Goal: Task Accomplishment & Management: Manage account settings

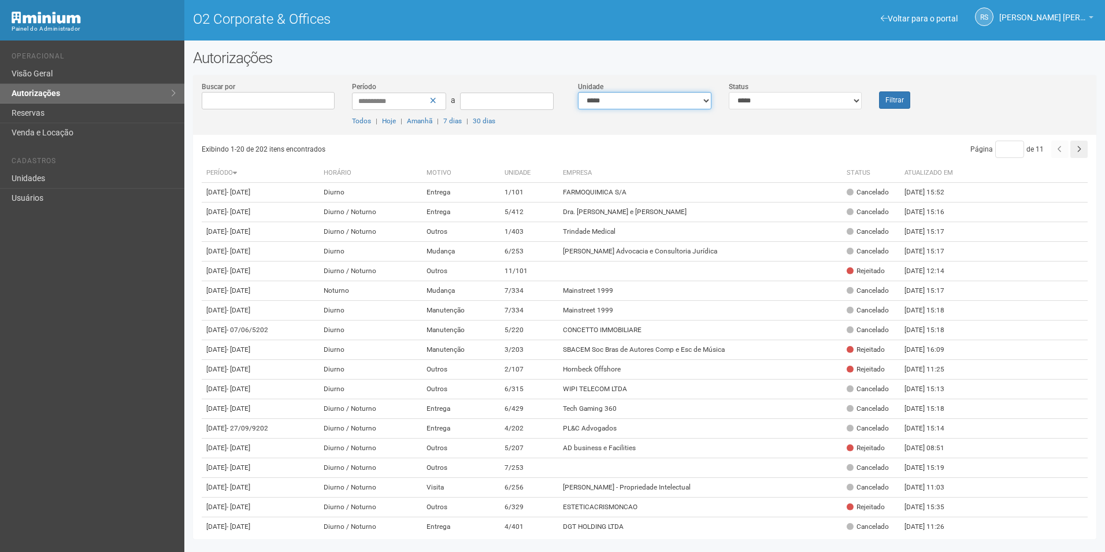
click at [649, 98] on select "**********" at bounding box center [645, 100] width 134 height 17
select select "**********"
click at [578, 92] on select "**********" at bounding box center [645, 100] width 134 height 17
click at [774, 102] on select "**********" at bounding box center [796, 100] width 134 height 17
click at [729, 92] on select "**********" at bounding box center [796, 100] width 134 height 17
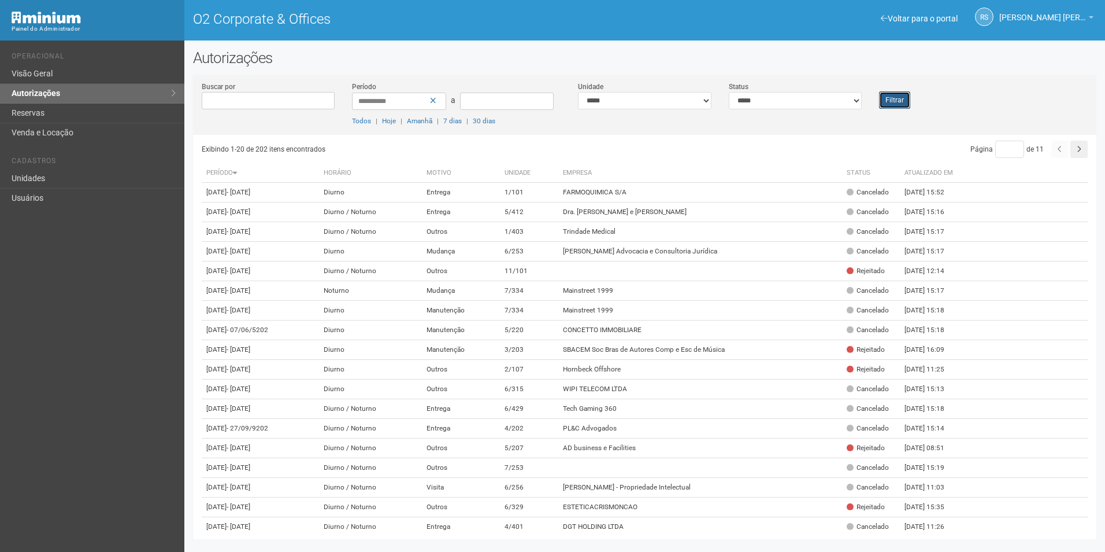
click at [901, 101] on button "Filtrar" at bounding box center [894, 99] width 31 height 17
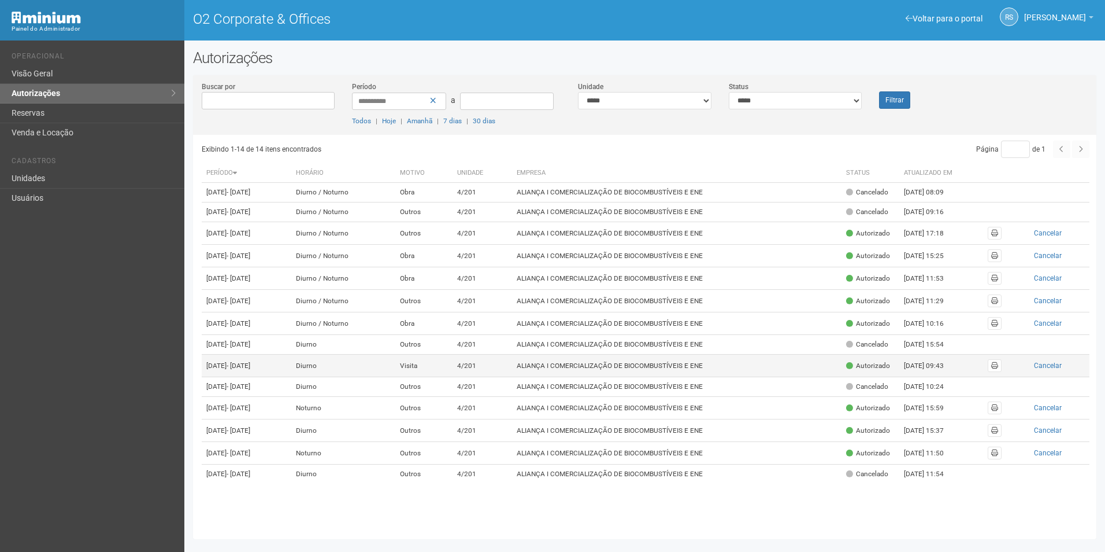
scroll to position [77, 0]
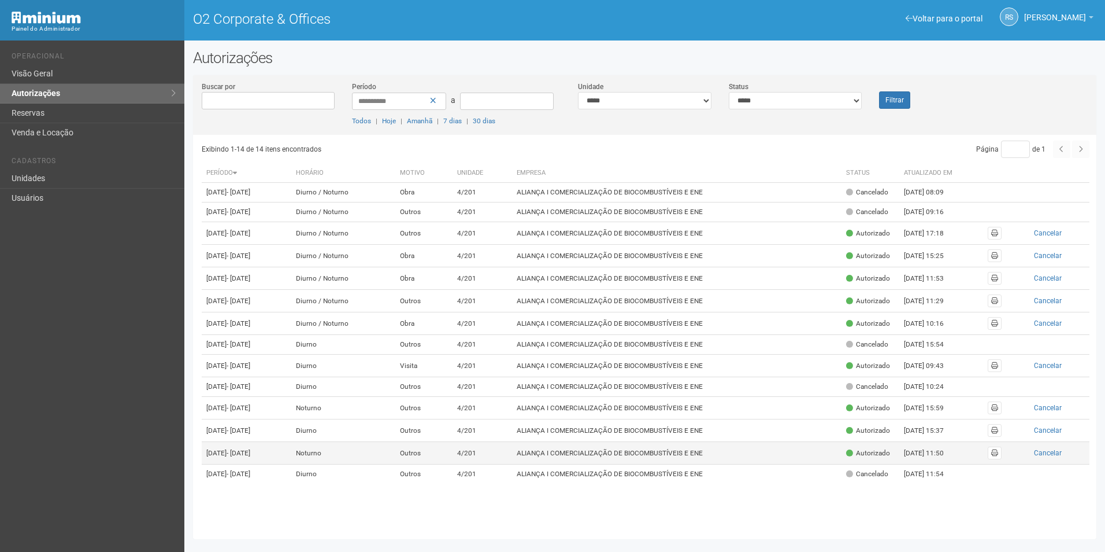
click at [743, 464] on td "ALIANÇA I COMERCIALIZAÇÃO DE BIOCOMBUSTÍVEIS E ENE" at bounding box center [677, 453] width 330 height 23
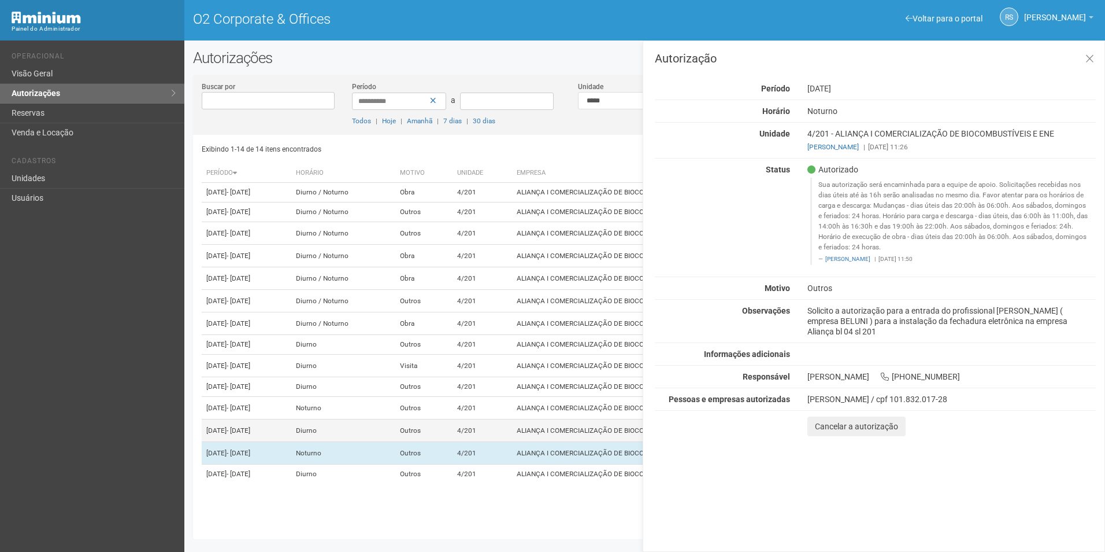
click at [596, 442] on td "ALIANÇA I COMERCIALIZAÇÃO DE BIOCOMBUSTÍVEIS E ENE" at bounding box center [677, 430] width 330 height 23
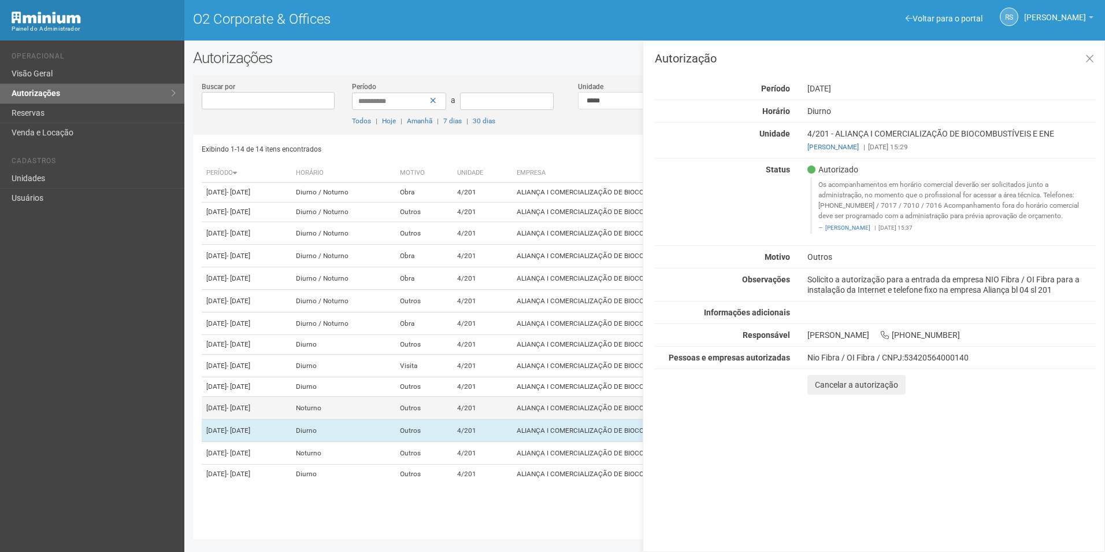
click at [601, 417] on td "ALIANÇA I COMERCIALIZAÇÃO DE BIOCOMBUSTÍVEIS E ENE" at bounding box center [677, 408] width 330 height 23
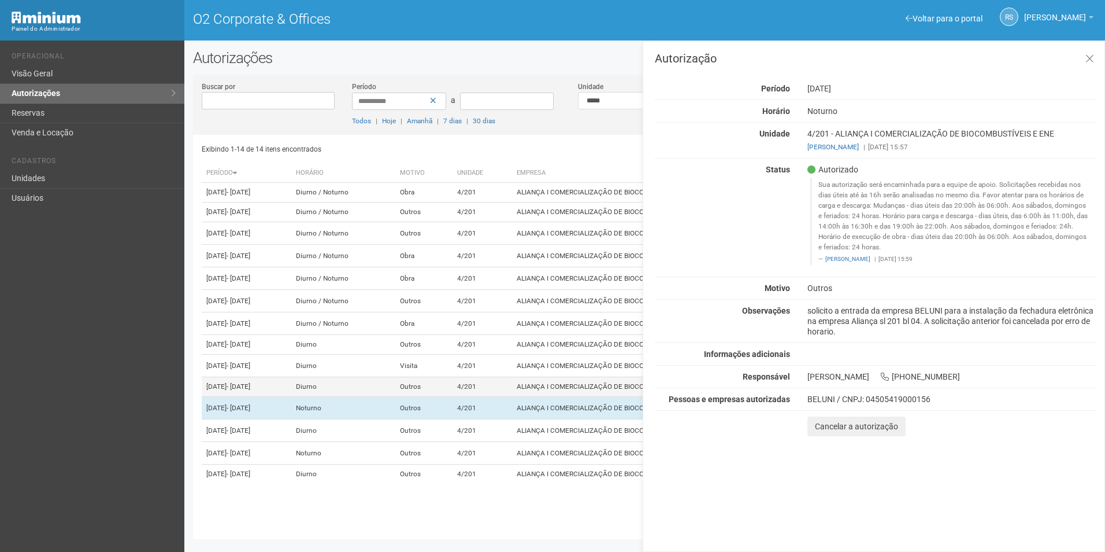
click at [605, 385] on td "ALIANÇA I COMERCIALIZAÇÃO DE BIOCOMBUSTÍVEIS E ENE" at bounding box center [677, 387] width 330 height 20
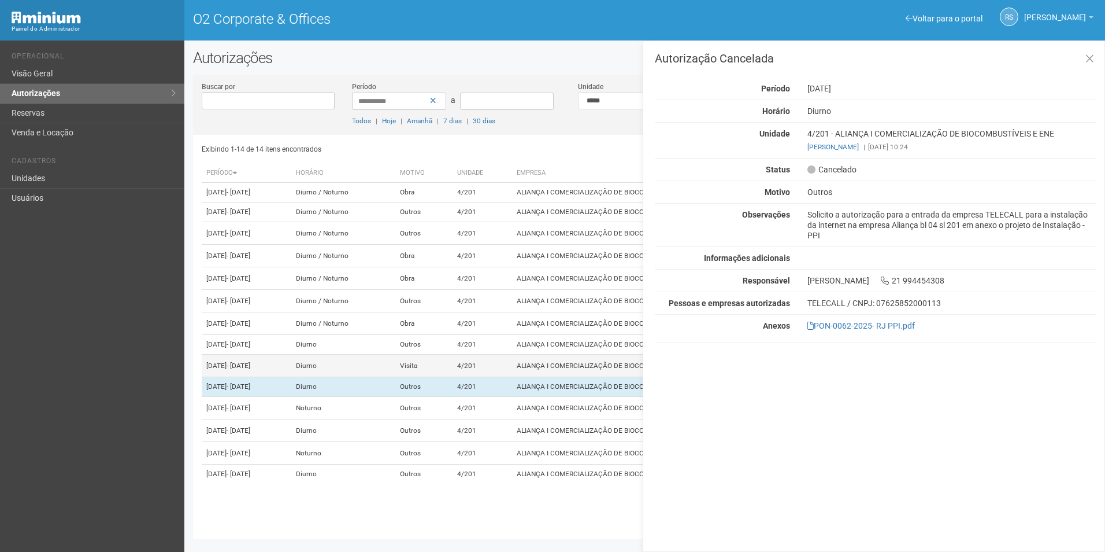
click at [595, 356] on td "ALIANÇA I COMERCIALIZAÇÃO DE BIOCOMBUSTÍVEIS E ENE" at bounding box center [677, 365] width 330 height 23
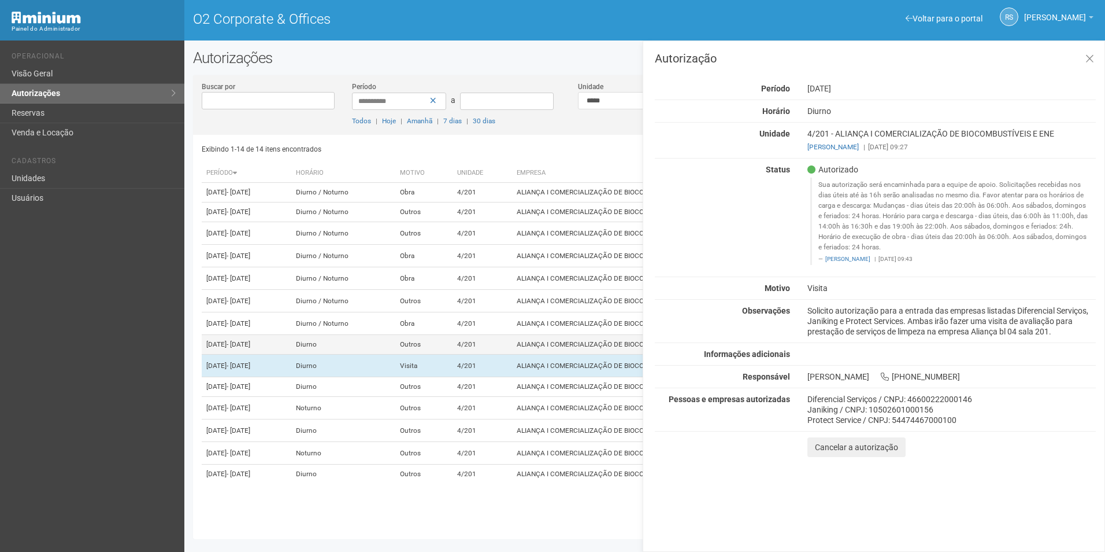
click at [597, 338] on td "ALIANÇA I COMERCIALIZAÇÃO DE BIOCOMBUSTÍVEIS E ENE" at bounding box center [677, 345] width 330 height 20
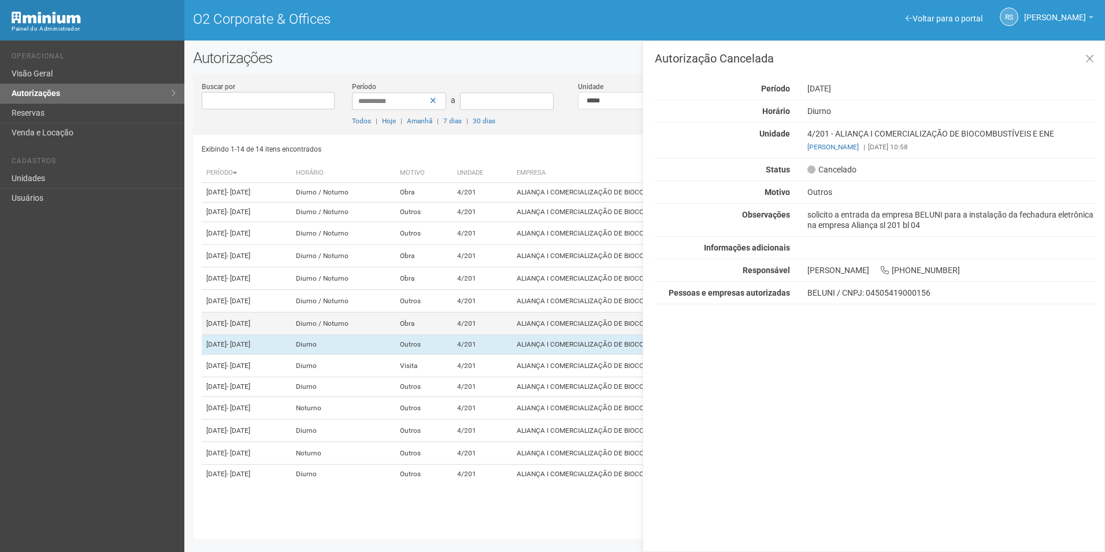
click at [604, 312] on td "ALIANÇA I COMERCIALIZAÇÃO DE BIOCOMBUSTÍVEIS E ENE" at bounding box center [677, 323] width 330 height 23
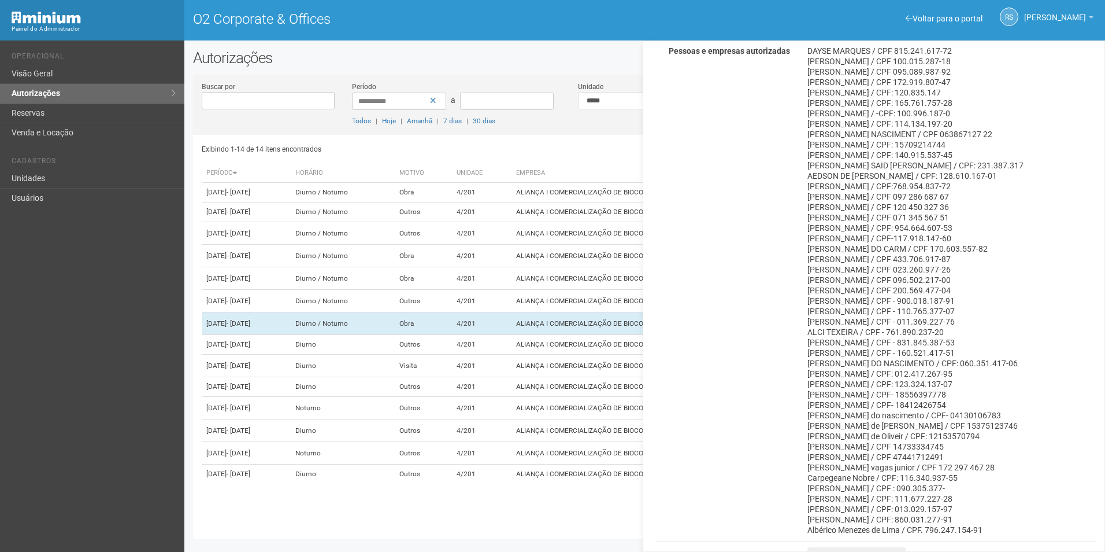
scroll to position [347, 0]
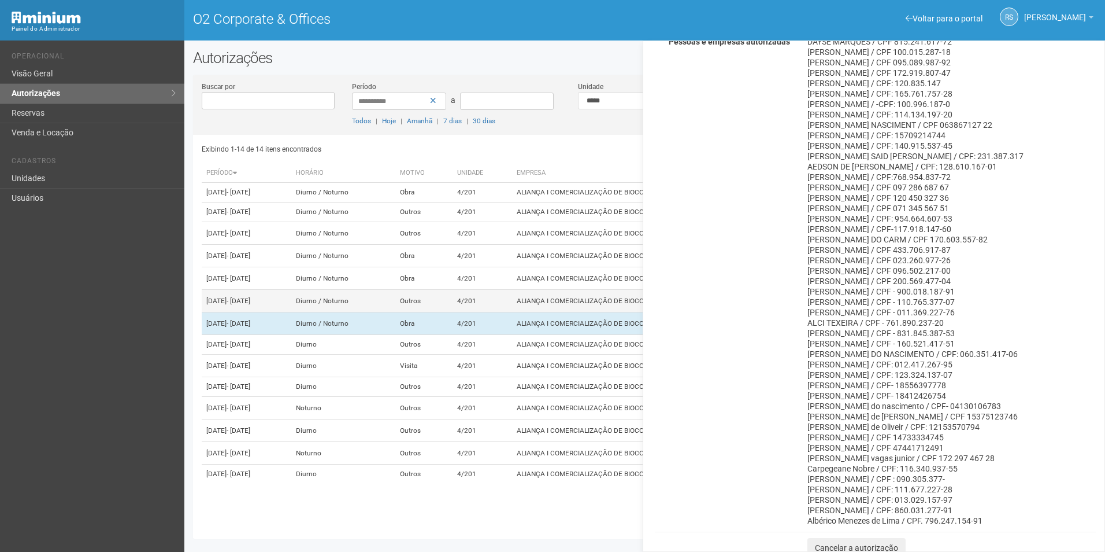
click at [582, 290] on td "ALIANÇA I COMERCIALIZAÇÃO DE BIOCOMBUSTÍVEIS E ENE" at bounding box center [677, 301] width 330 height 23
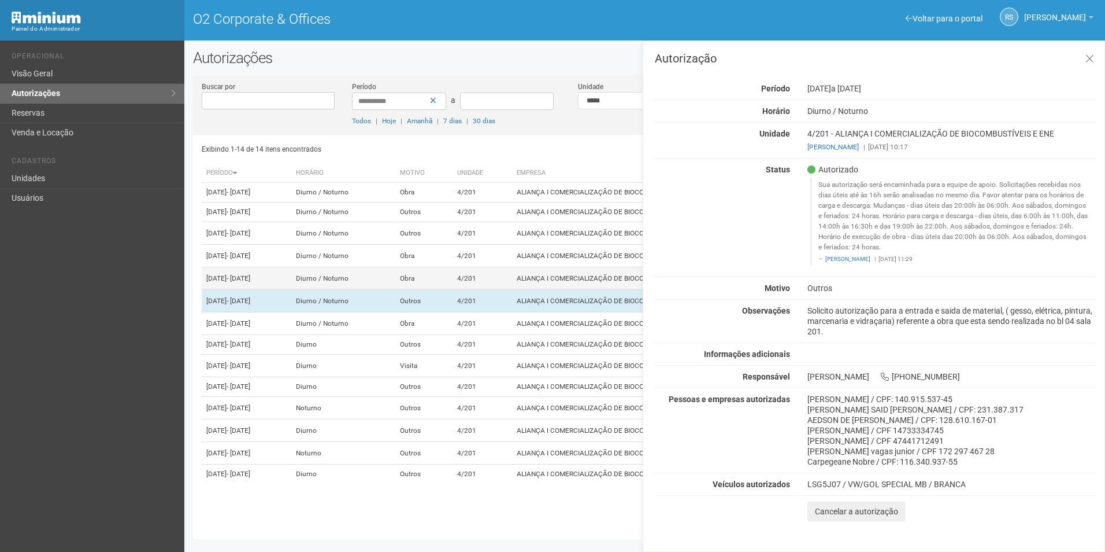
click at [586, 267] on td "ALIANÇA I COMERCIALIZAÇÃO DE BIOCOMBUSTÍVEIS E ENE" at bounding box center [677, 278] width 330 height 23
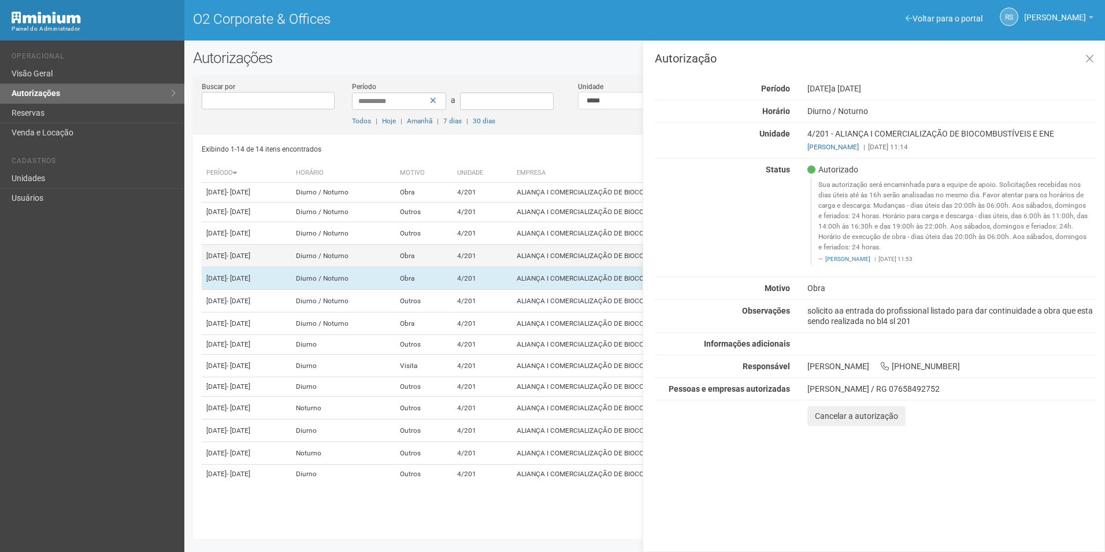
click at [587, 245] on td "ALIANÇA I COMERCIALIZAÇÃO DE BIOCOMBUSTÍVEIS E ENE" at bounding box center [677, 256] width 330 height 23
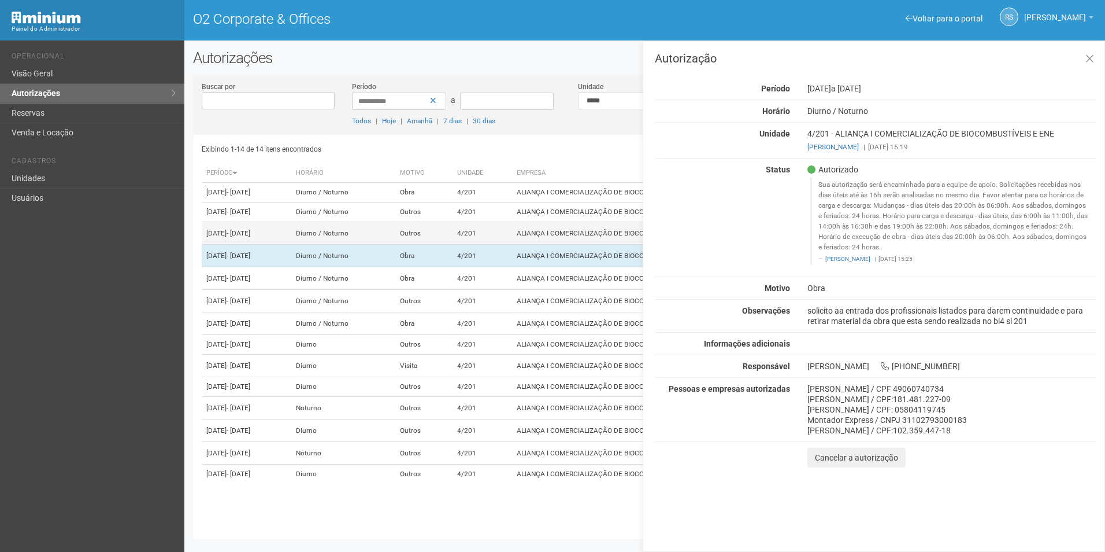
click at [593, 222] on td "ALIANÇA I COMERCIALIZAÇÃO DE BIOCOMBUSTÍVEIS E ENE" at bounding box center [677, 233] width 330 height 23
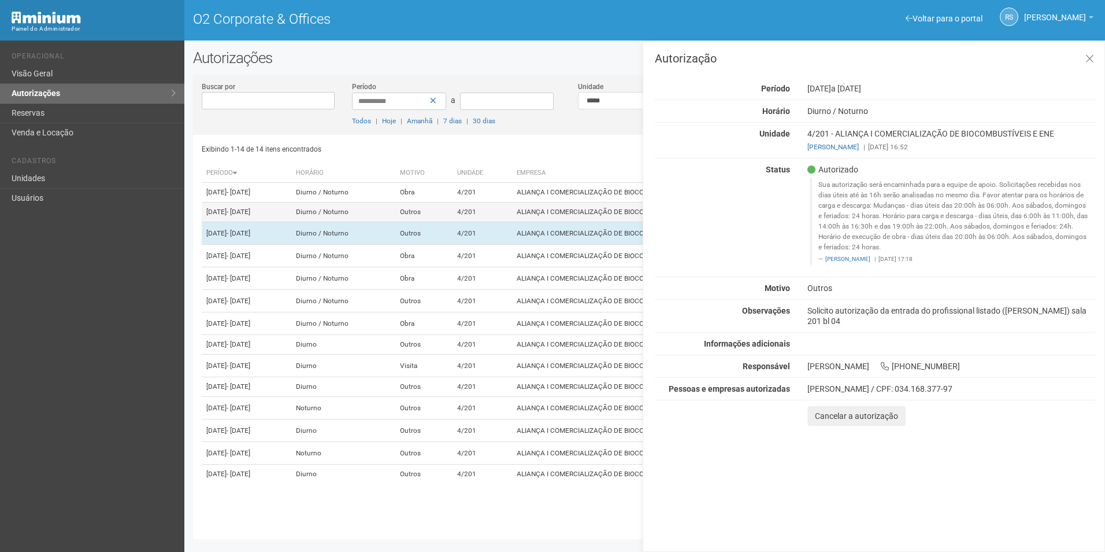
click at [587, 202] on td "ALIANÇA I COMERCIALIZAÇÃO DE BIOCOMBUSTÍVEIS E ENE" at bounding box center [677, 212] width 330 height 20
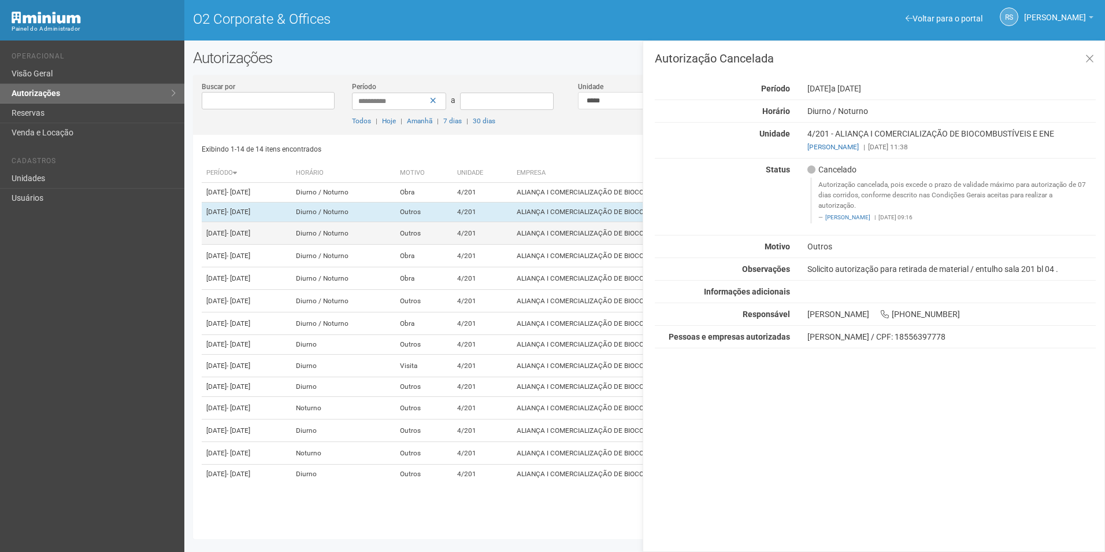
click at [586, 222] on td "ALIANÇA I COMERCIALIZAÇÃO DE BIOCOMBUSTÍVEIS E ENE" at bounding box center [677, 233] width 330 height 23
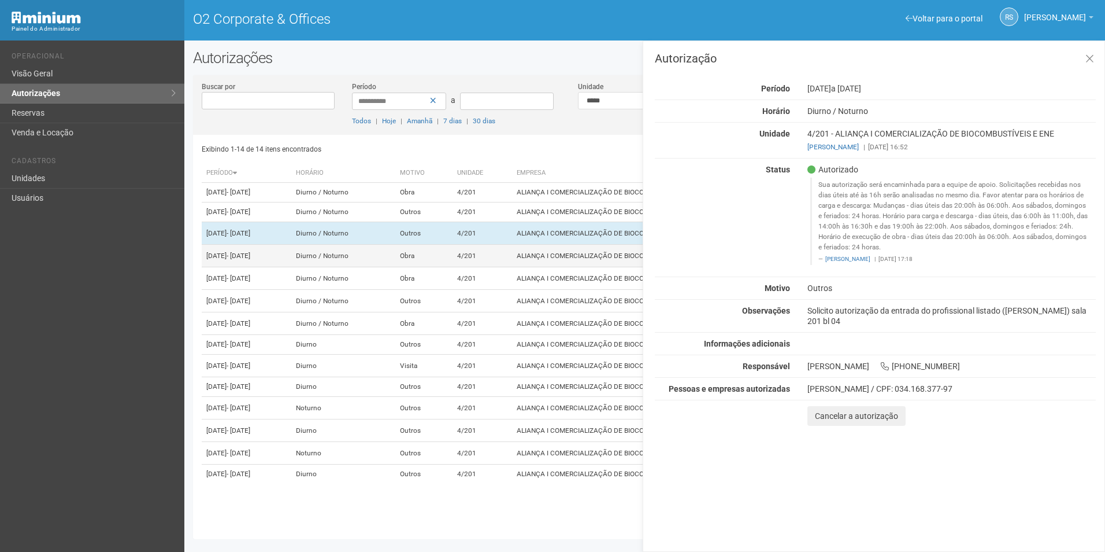
click at [579, 245] on td "ALIANÇA I COMERCIALIZAÇÃO DE BIOCOMBUSTÍVEIS E ENE" at bounding box center [677, 256] width 330 height 23
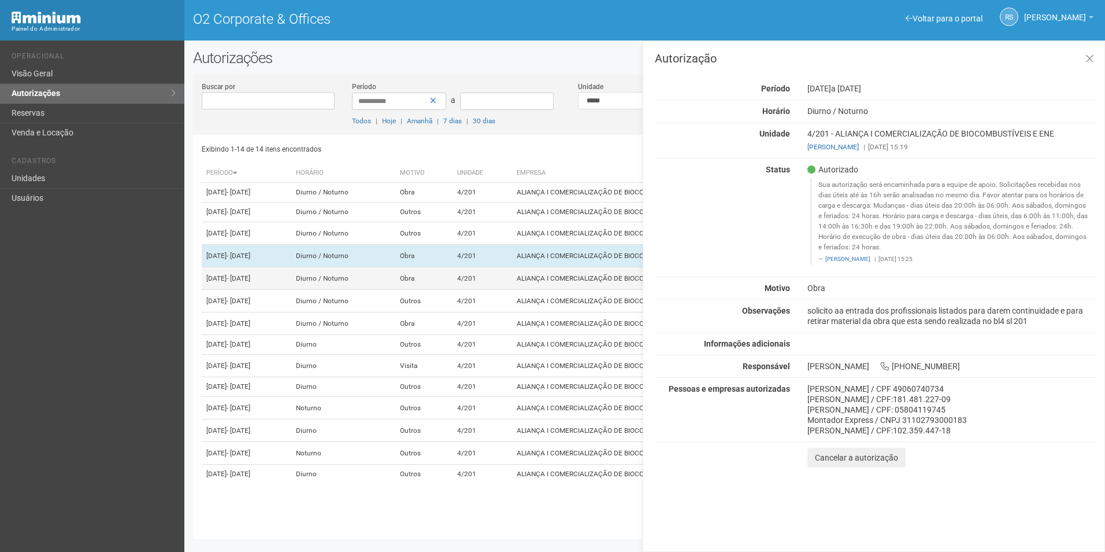
click at [579, 267] on td "ALIANÇA I COMERCIALIZAÇÃO DE BIOCOMBUSTÍVEIS E ENE" at bounding box center [677, 278] width 330 height 23
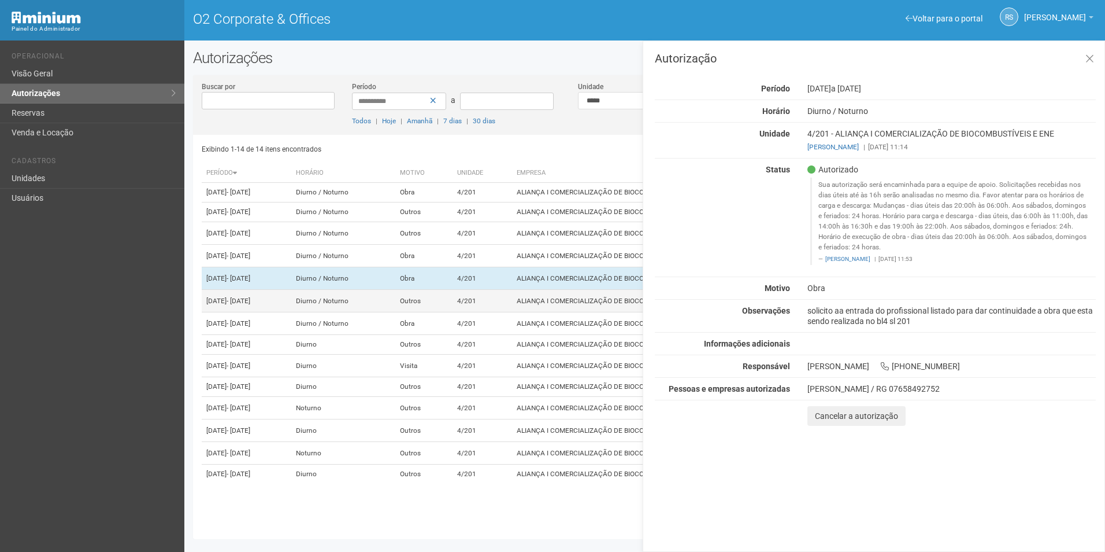
click at [592, 290] on td "ALIANÇA I COMERCIALIZAÇÃO DE BIOCOMBUSTÍVEIS E ENE" at bounding box center [677, 301] width 330 height 23
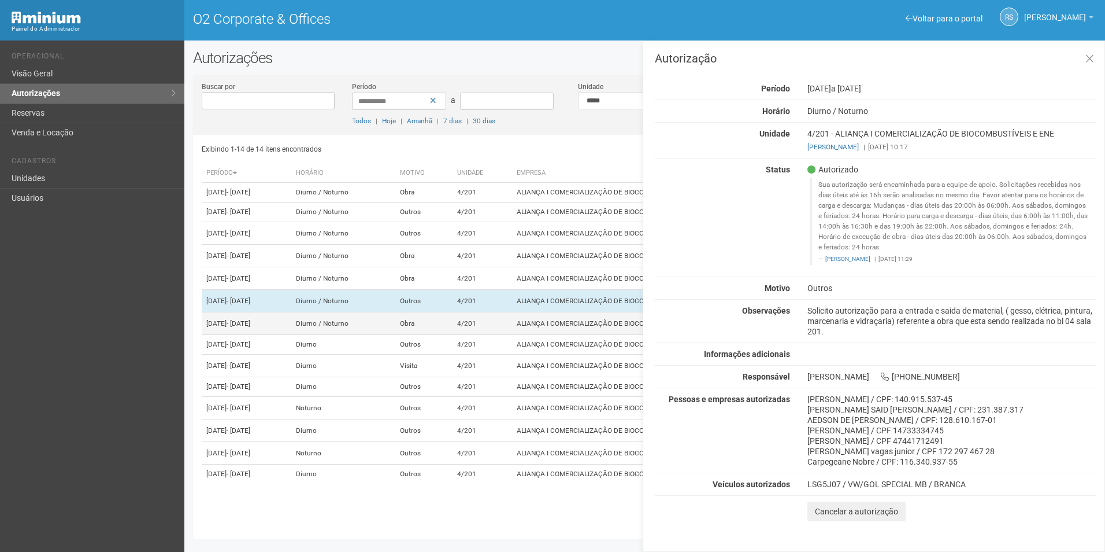
click at [592, 312] on td "ALIANÇA I COMERCIALIZAÇÃO DE BIOCOMBUSTÍVEIS E ENE" at bounding box center [677, 323] width 330 height 23
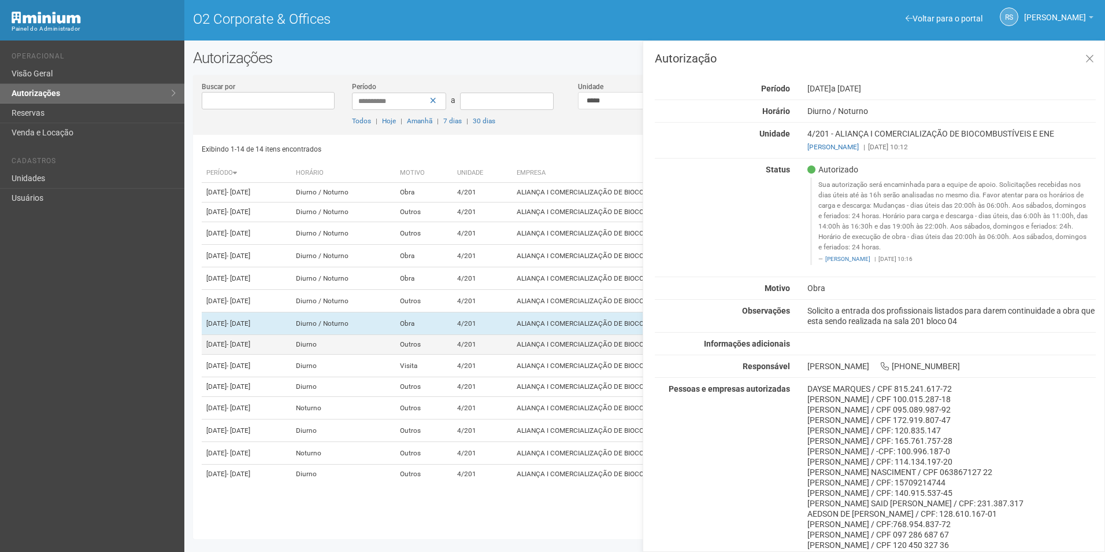
click at [595, 335] on td "ALIANÇA I COMERCIALIZAÇÃO DE BIOCOMBUSTÍVEIS E ENE" at bounding box center [677, 345] width 330 height 20
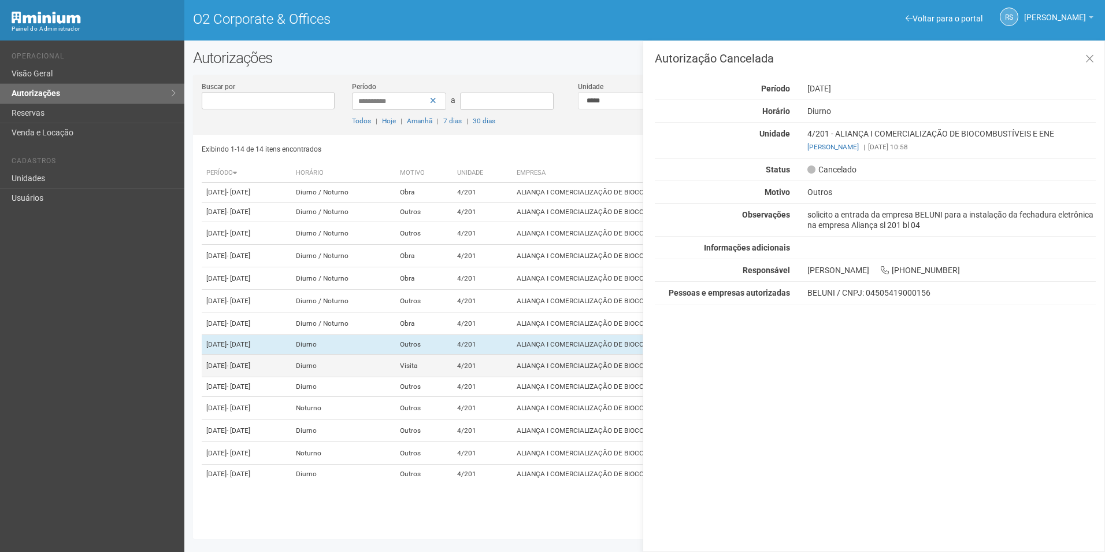
click at [597, 354] on td "ALIANÇA I COMERCIALIZAÇÃO DE BIOCOMBUSTÍVEIS E ENE" at bounding box center [677, 365] width 330 height 23
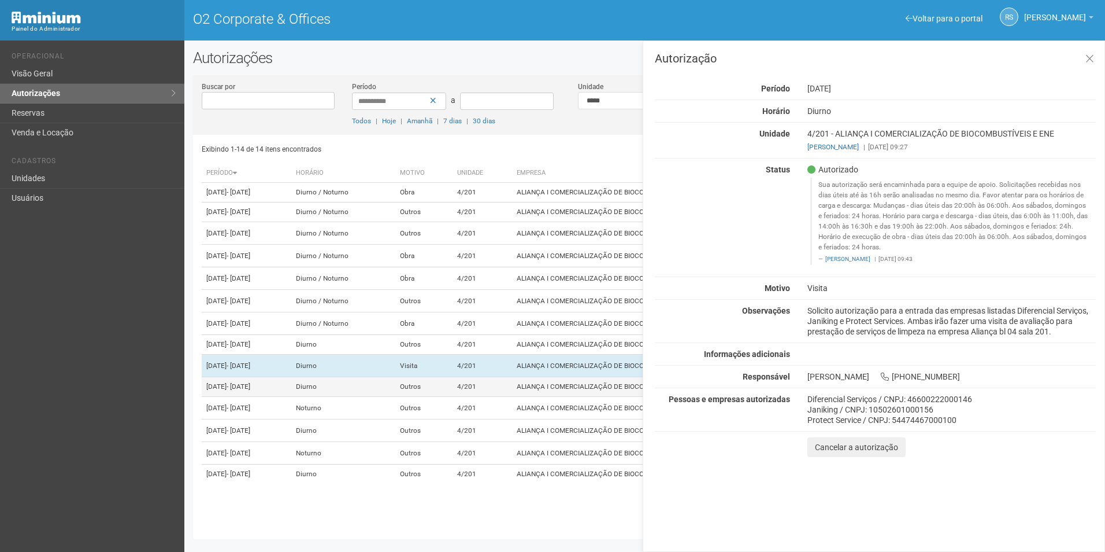
click at [596, 377] on td "ALIANÇA I COMERCIALIZAÇÃO DE BIOCOMBUSTÍVEIS E ENE" at bounding box center [677, 387] width 330 height 20
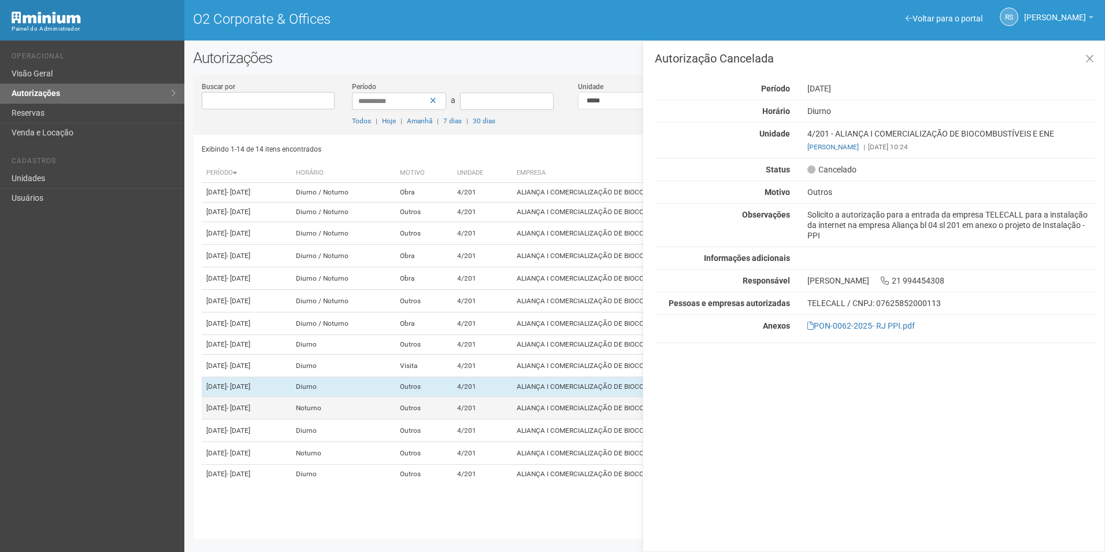
click at [601, 411] on td "ALIANÇA I COMERCIALIZAÇÃO DE BIOCOMBUSTÍVEIS E ENE" at bounding box center [677, 408] width 330 height 23
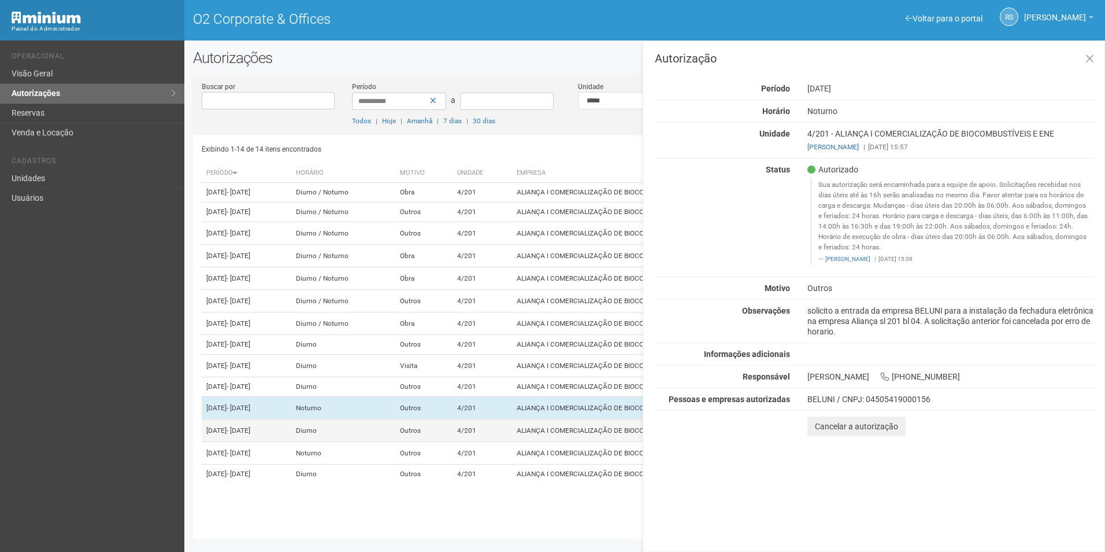
click at [583, 442] on td "ALIANÇA I COMERCIALIZAÇÃO DE BIOCOMBUSTÍVEIS E ENE" at bounding box center [677, 430] width 330 height 23
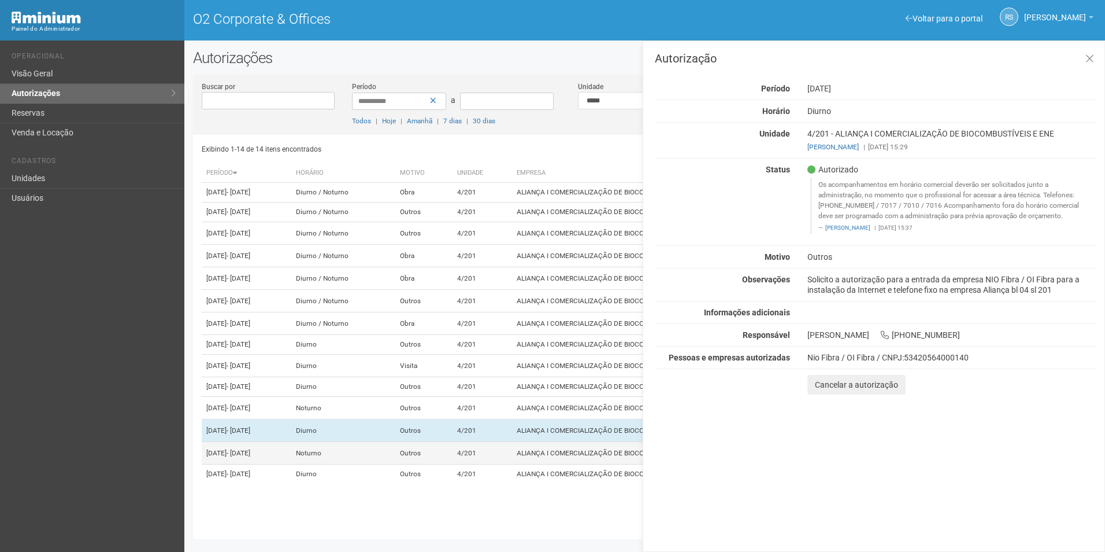
click at [580, 464] on td "ALIANÇA I COMERCIALIZAÇÃO DE BIOCOMBUSTÍVEIS E ENE" at bounding box center [677, 453] width 330 height 23
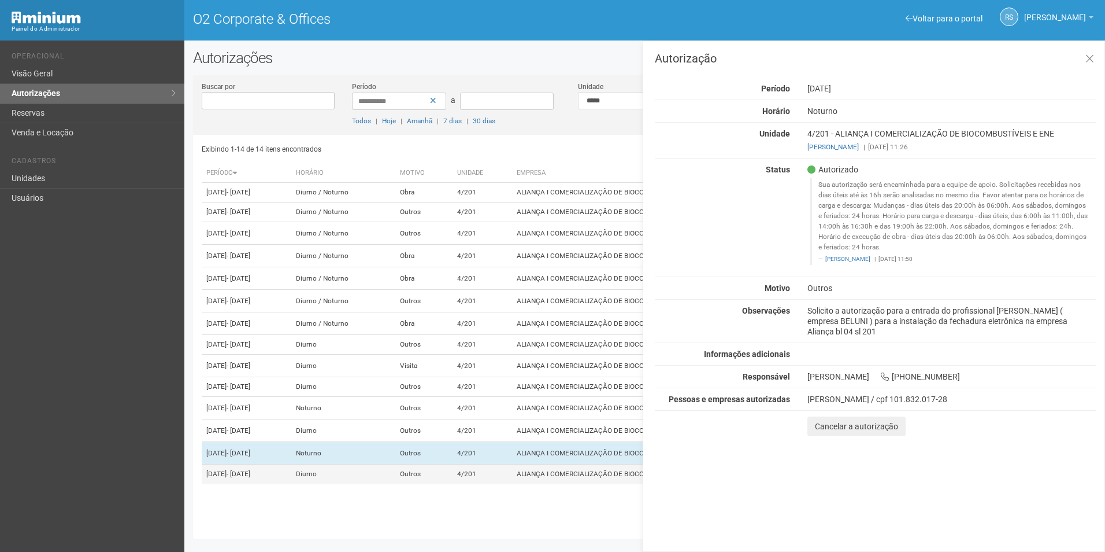
click at [572, 484] on td "ALIANÇA I COMERCIALIZAÇÃO DE BIOCOMBUSTÍVEIS E ENE" at bounding box center [677, 474] width 330 height 20
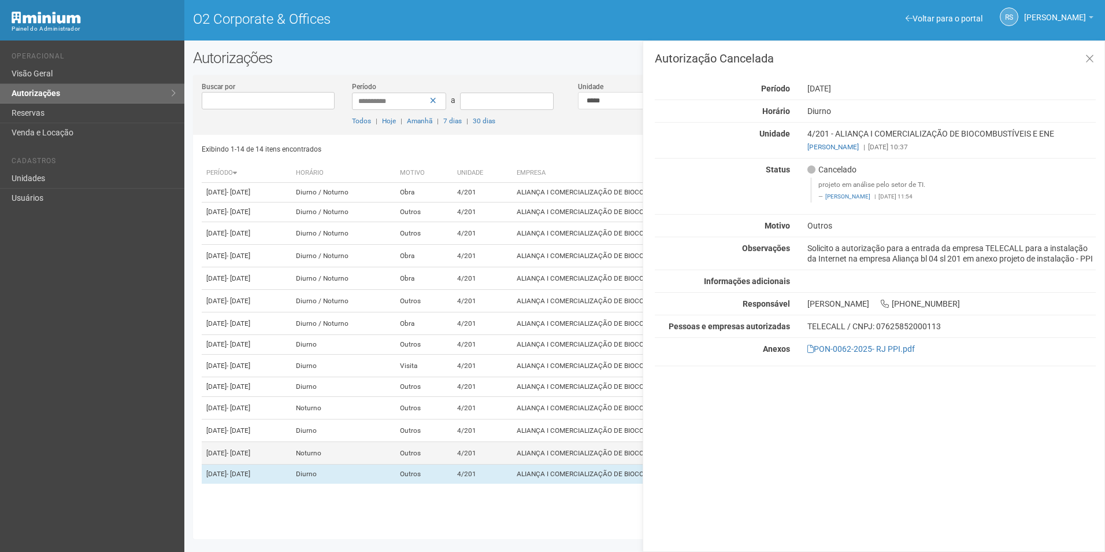
click at [572, 464] on td "ALIANÇA I COMERCIALIZAÇÃO DE BIOCOMBUSTÍVEIS E ENE" at bounding box center [677, 453] width 330 height 23
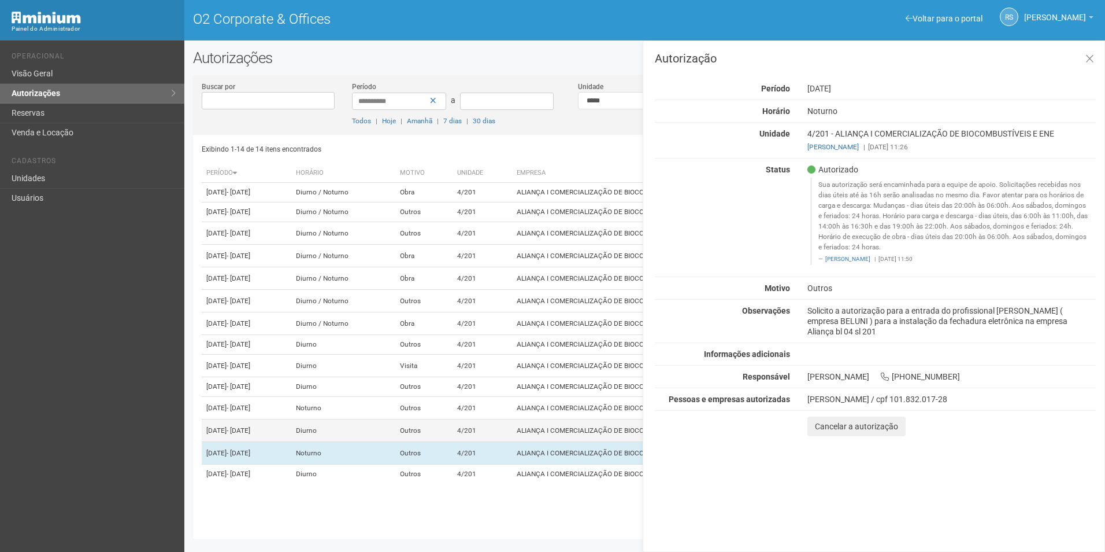
click at [577, 442] on td "ALIANÇA I COMERCIALIZAÇÃO DE BIOCOMBUSTÍVEIS E ENE" at bounding box center [677, 430] width 330 height 23
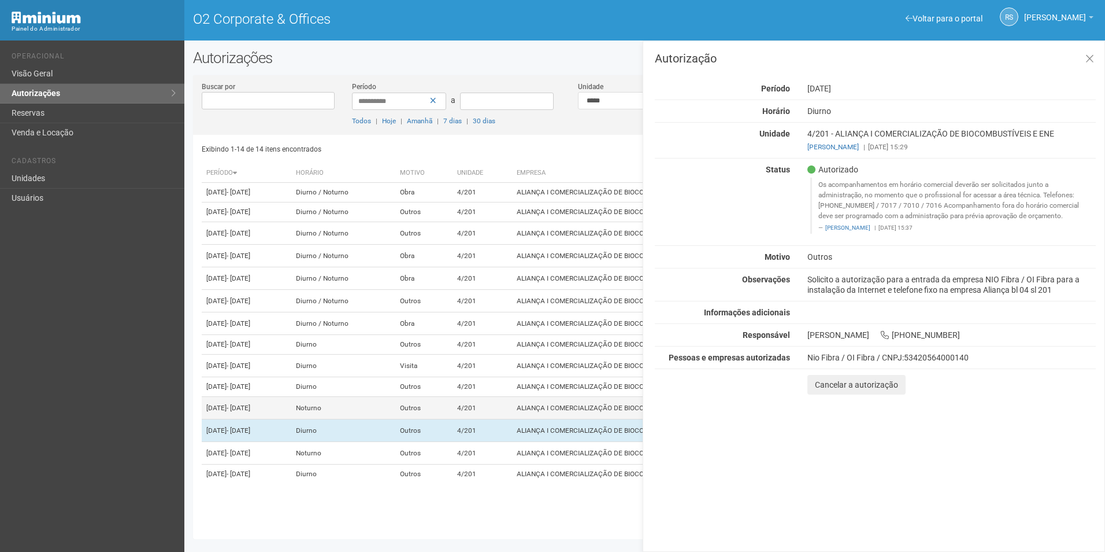
click at [580, 415] on td "ALIANÇA I COMERCIALIZAÇÃO DE BIOCOMBUSTÍVEIS E ENE" at bounding box center [677, 408] width 330 height 23
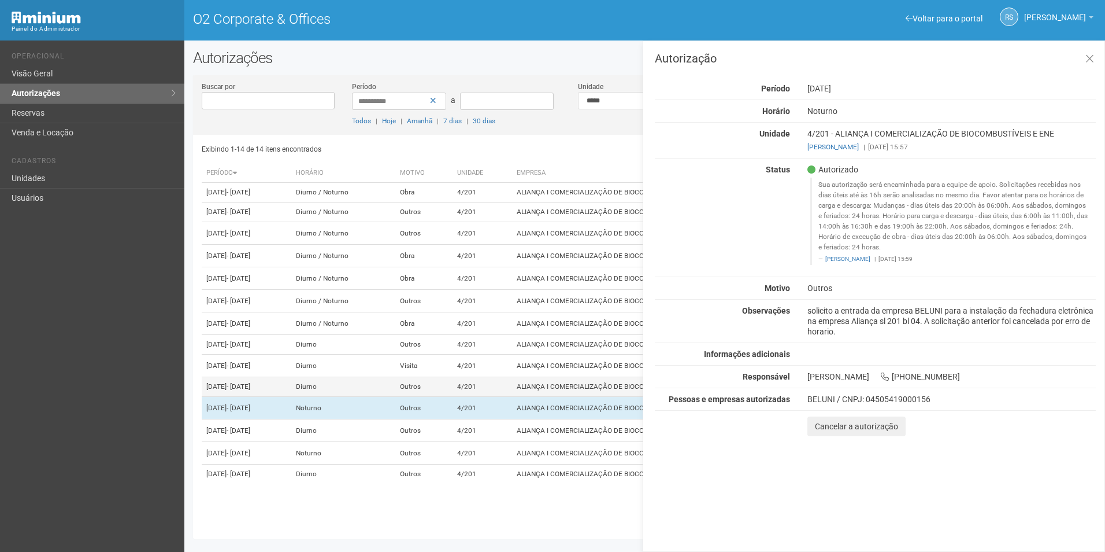
click at [585, 384] on td "ALIANÇA I COMERCIALIZAÇÃO DE BIOCOMBUSTÍVEIS E ENE" at bounding box center [677, 387] width 330 height 20
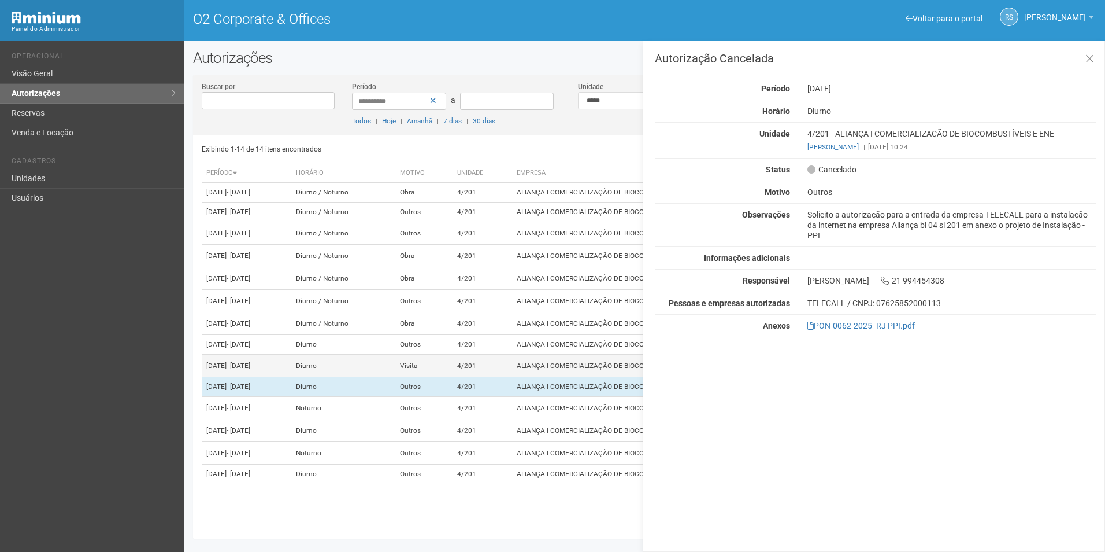
click at [582, 354] on td "ALIANÇA I COMERCIALIZAÇÃO DE BIOCOMBUSTÍVEIS E ENE" at bounding box center [677, 365] width 330 height 23
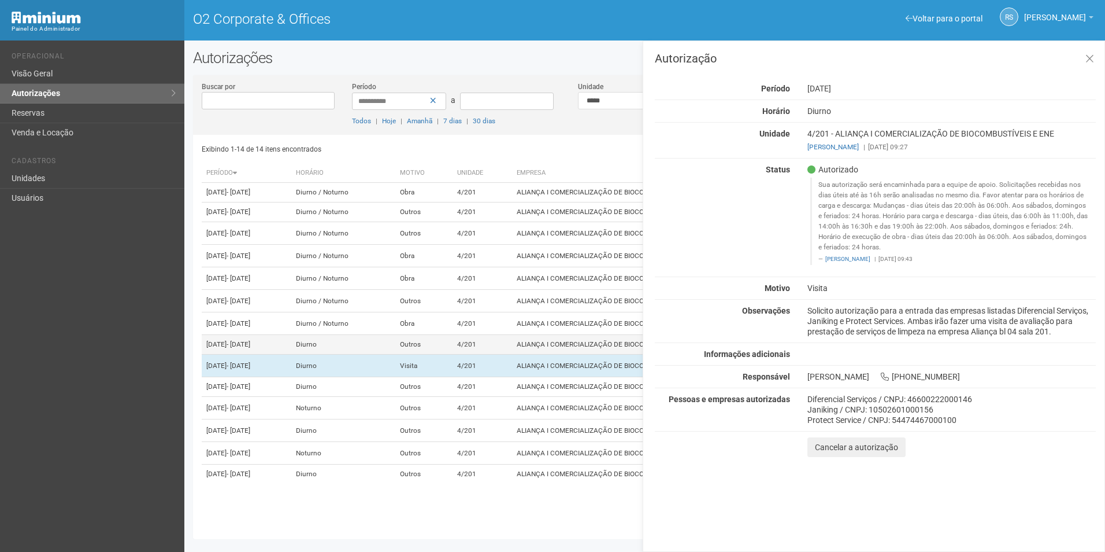
click at [582, 335] on td "ALIANÇA I COMERCIALIZAÇÃO DE BIOCOMBUSTÍVEIS E ENE" at bounding box center [677, 345] width 330 height 20
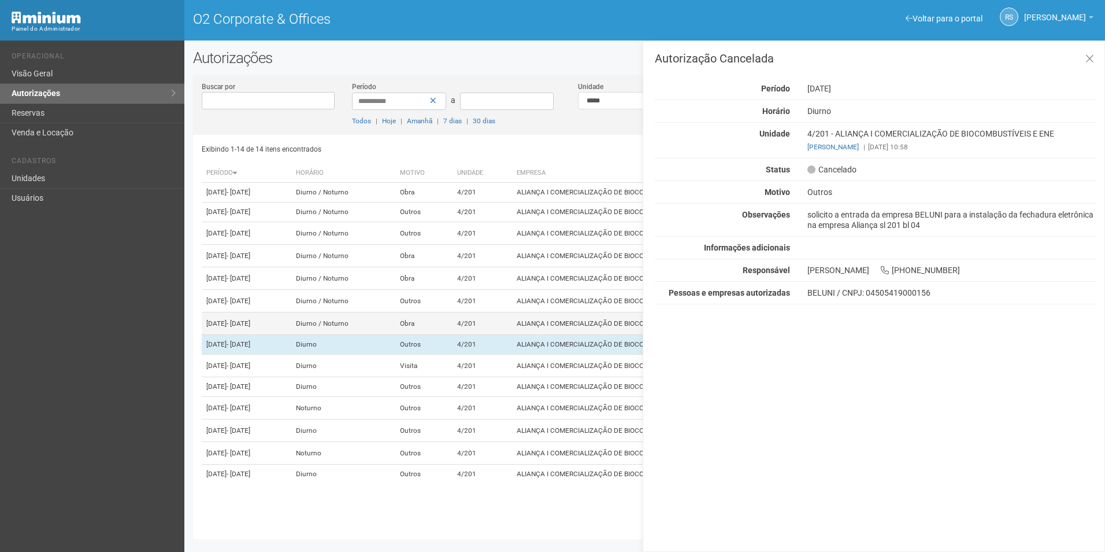
click at [584, 312] on td "ALIANÇA I COMERCIALIZAÇÃO DE BIOCOMBUSTÍVEIS E ENE" at bounding box center [677, 323] width 330 height 23
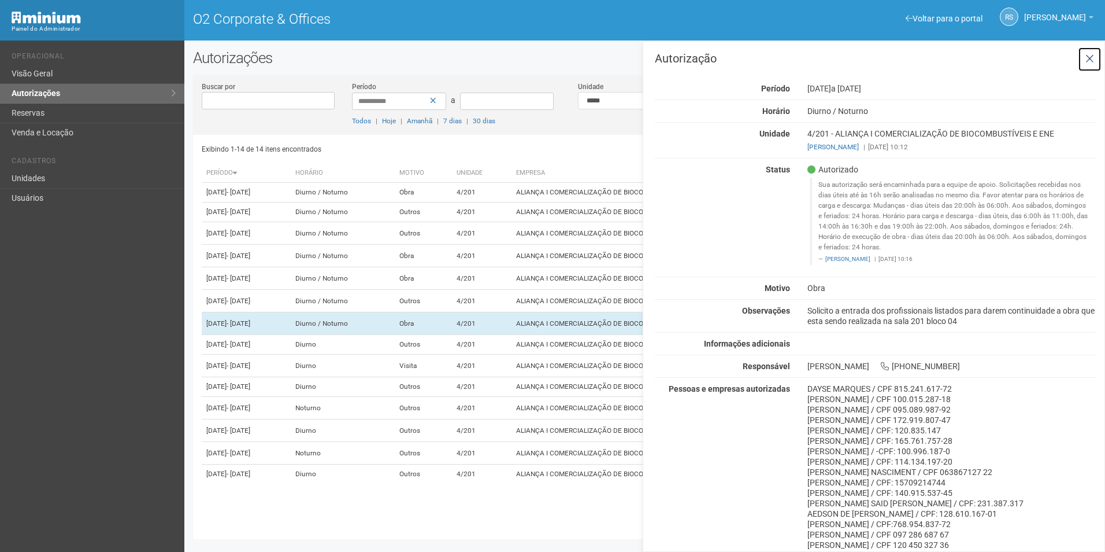
click at [1093, 58] on button at bounding box center [1090, 59] width 24 height 25
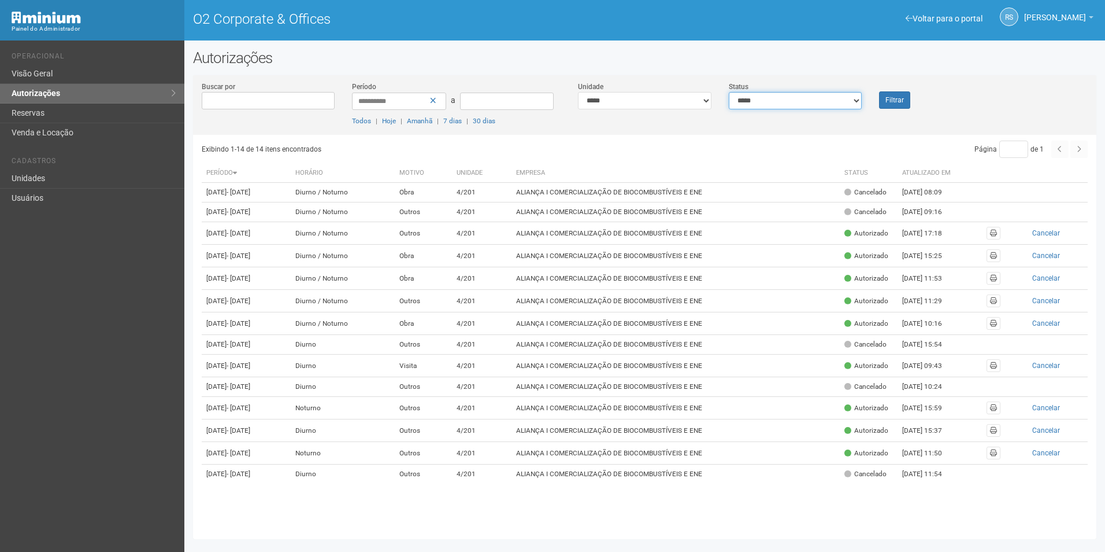
click at [815, 99] on select "**********" at bounding box center [796, 100] width 134 height 17
click at [665, 95] on select "**********" at bounding box center [645, 100] width 134 height 17
select select
click at [578, 92] on select "**********" at bounding box center [645, 100] width 134 height 17
click at [908, 95] on button "Filtrar" at bounding box center [894, 99] width 31 height 17
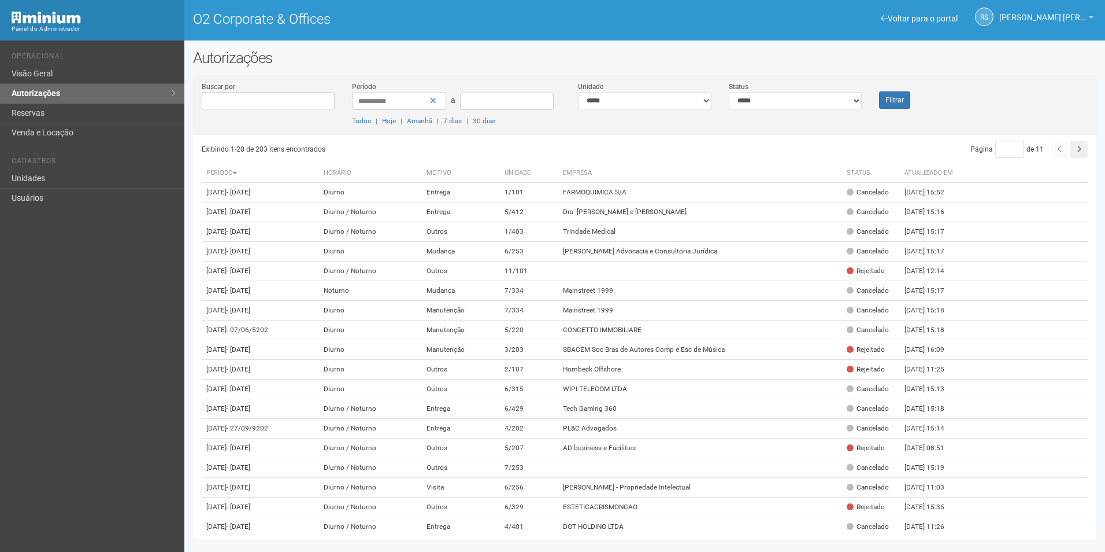
select select "*"
click at [729, 92] on select "**********" at bounding box center [796, 100] width 134 height 17
click at [885, 97] on button "Filtrar" at bounding box center [894, 99] width 31 height 17
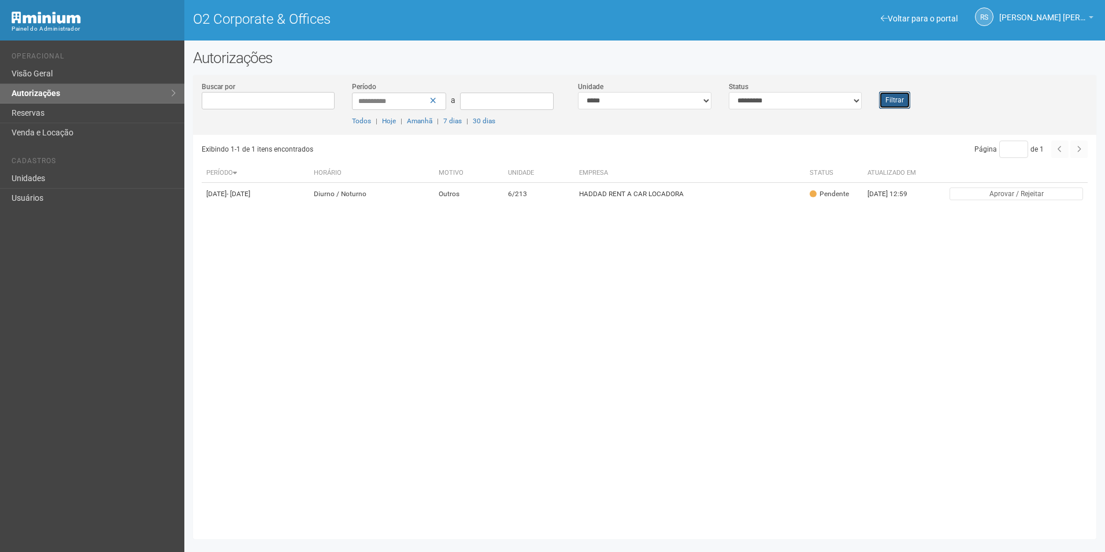
click at [885, 94] on button "Filtrar" at bounding box center [894, 99] width 31 height 17
click at [892, 103] on button "Filtrar" at bounding box center [894, 99] width 31 height 17
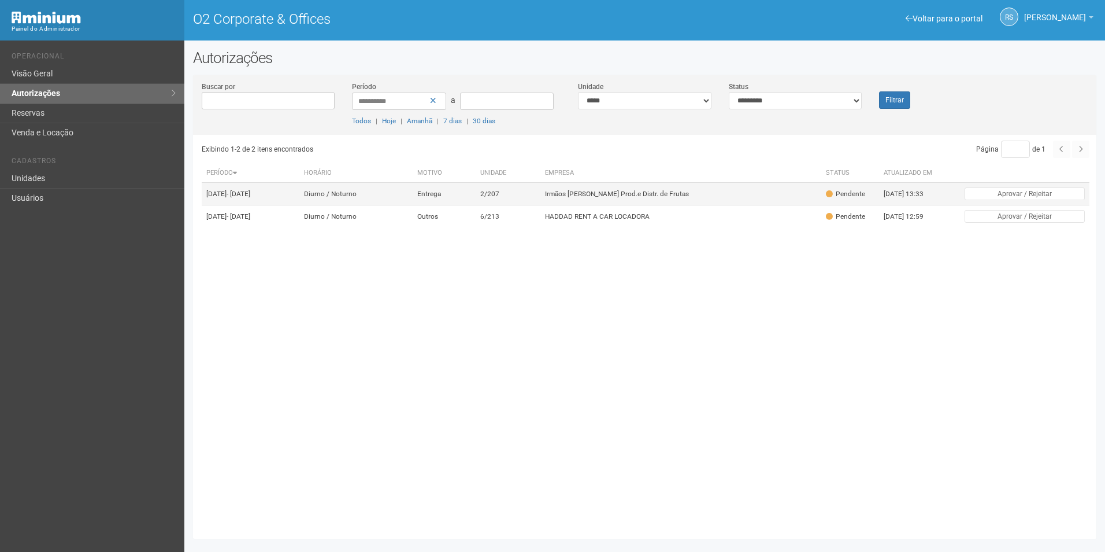
click at [672, 205] on td "Irmãos [PERSON_NAME] Prod.e Distr. de Frutas" at bounding box center [682, 194] width 282 height 23
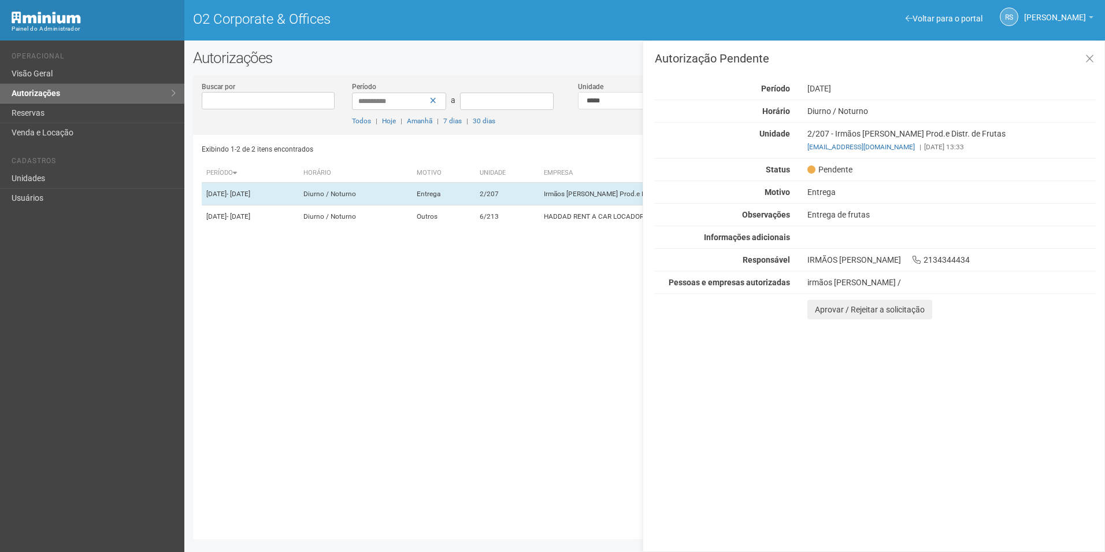
click at [1003, 360] on div "Autorização Pendente Período 08/09/2025 Horário Diurno / Noturno Unidade 2/207 …" at bounding box center [874, 295] width 463 height 511
click at [836, 310] on button "Aprovar / Rejeitar a solicitação" at bounding box center [870, 309] width 125 height 20
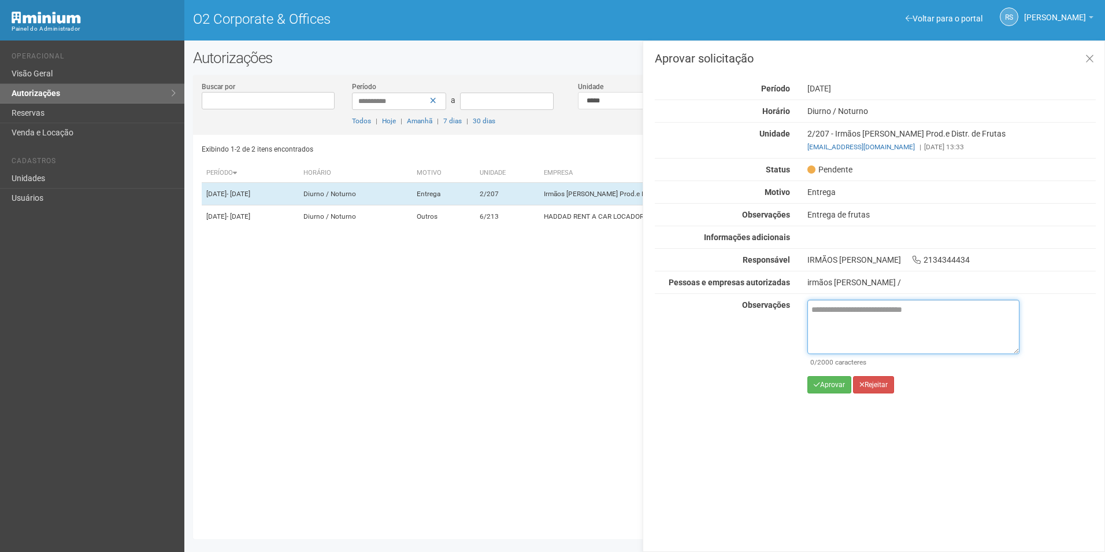
click at [891, 332] on textarea at bounding box center [914, 326] width 212 height 54
paste textarea "**********"
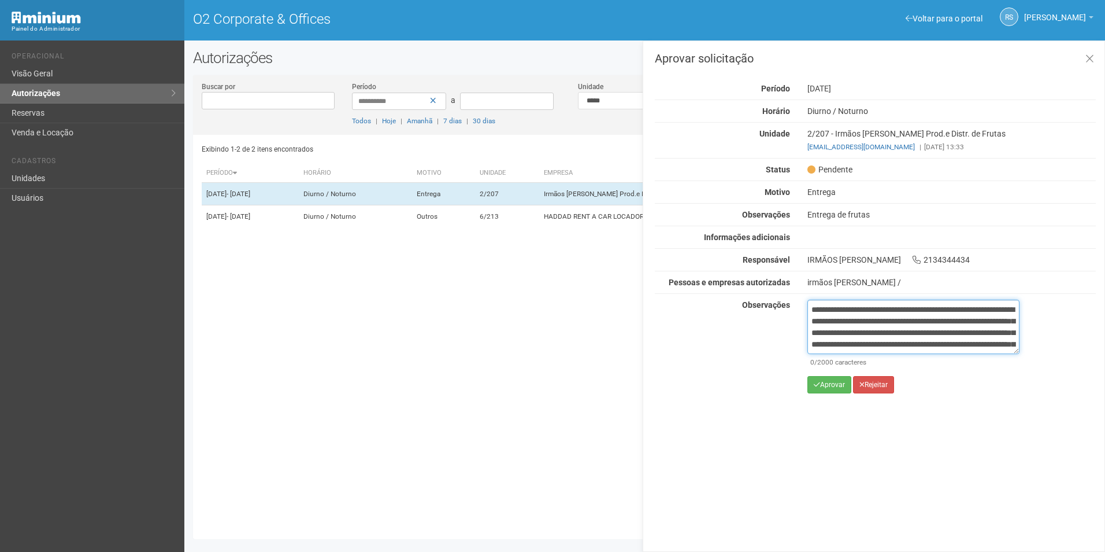
scroll to position [76, 0]
type textarea "**********"
click at [838, 383] on button "Aprovar" at bounding box center [830, 384] width 44 height 17
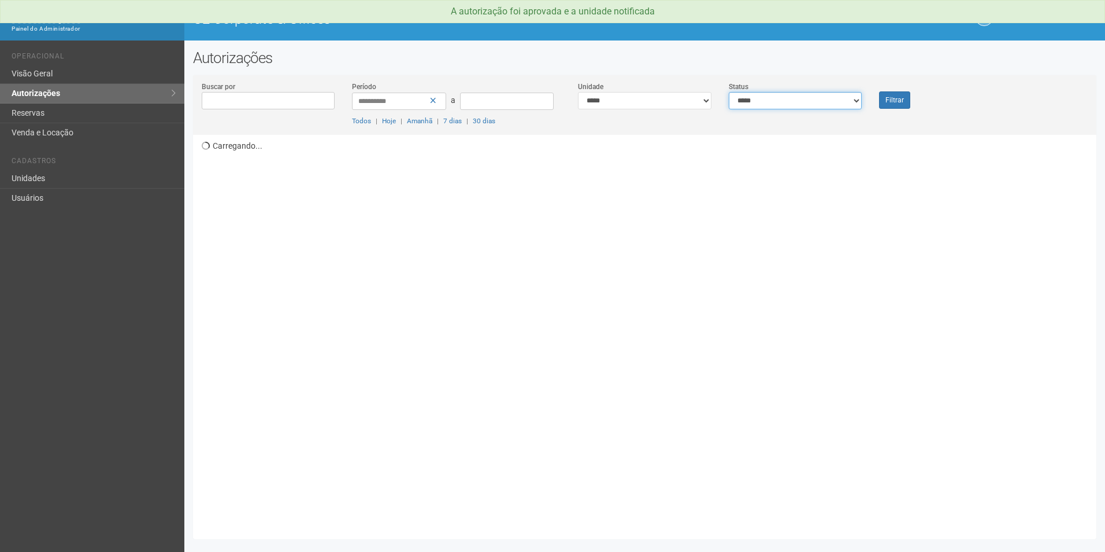
click at [809, 103] on select "**********" at bounding box center [796, 100] width 134 height 17
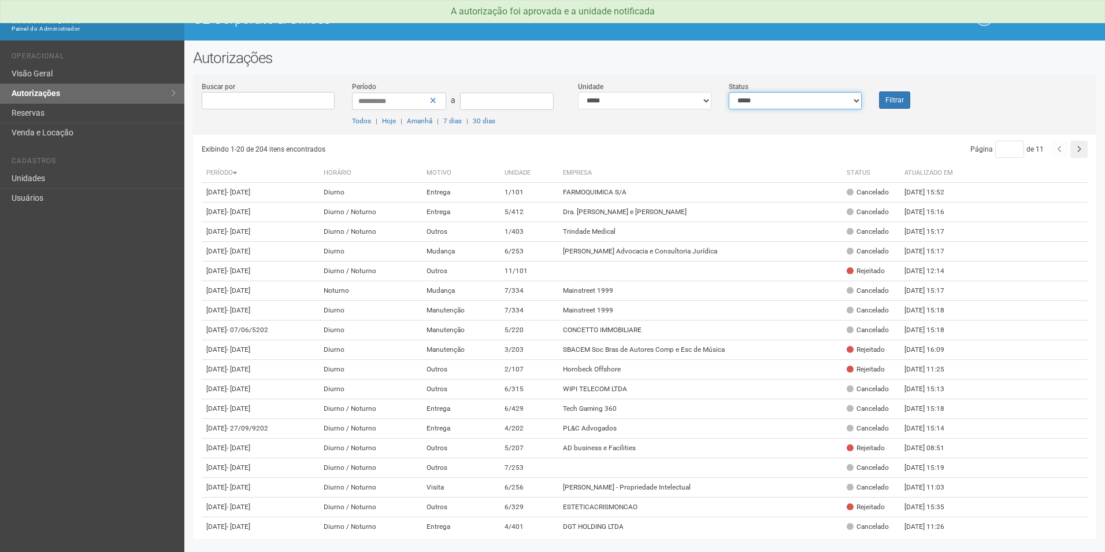
select select "*"
click at [729, 92] on select "**********" at bounding box center [796, 100] width 134 height 17
click at [900, 97] on button "Filtrar" at bounding box center [894, 99] width 31 height 17
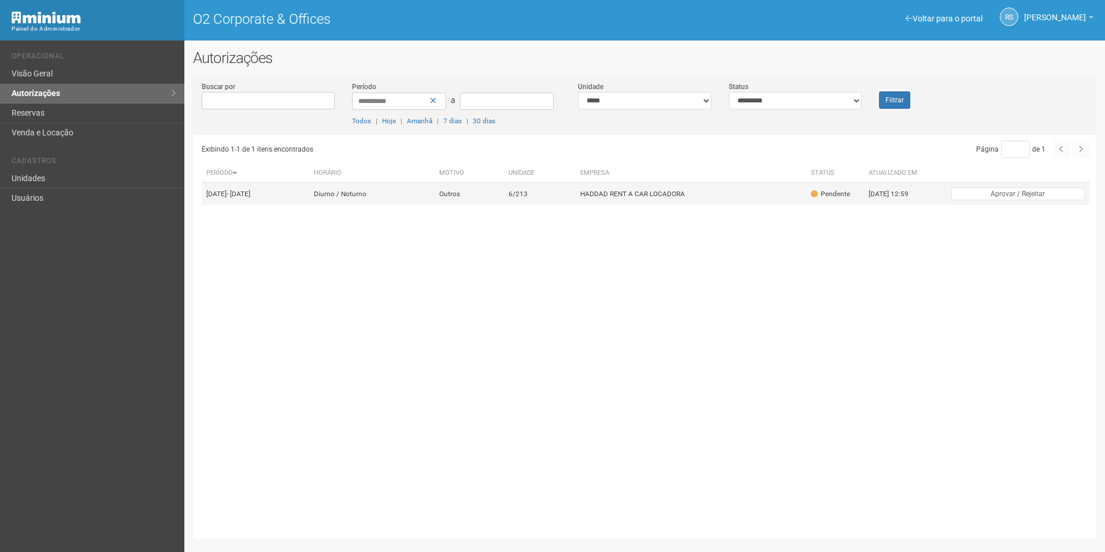
click at [663, 198] on td "HADDAD RENT A CAR LOCADORA" at bounding box center [691, 194] width 231 height 23
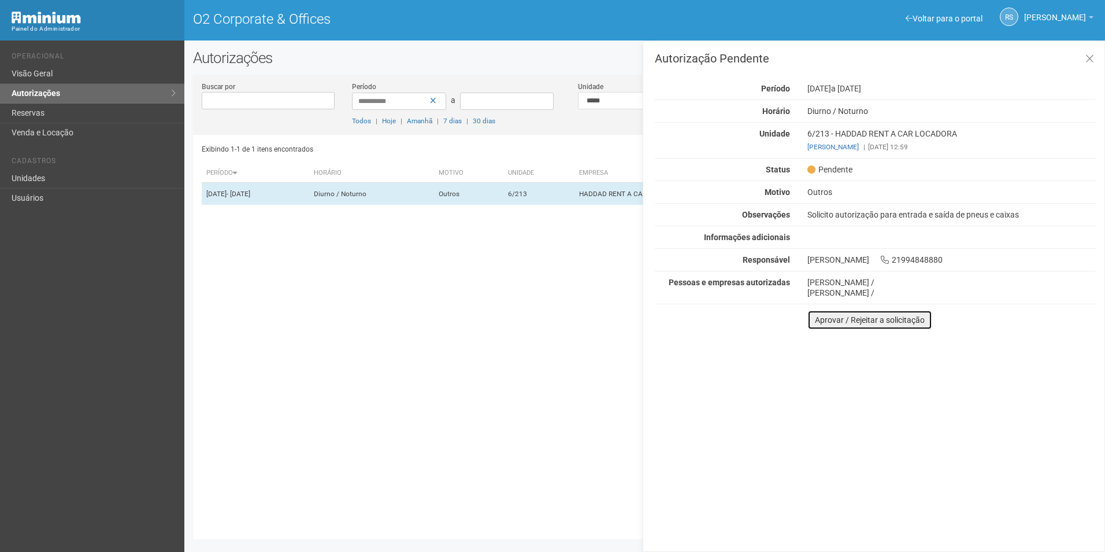
click at [817, 320] on button "Aprovar / Rejeitar a solicitação" at bounding box center [870, 320] width 125 height 20
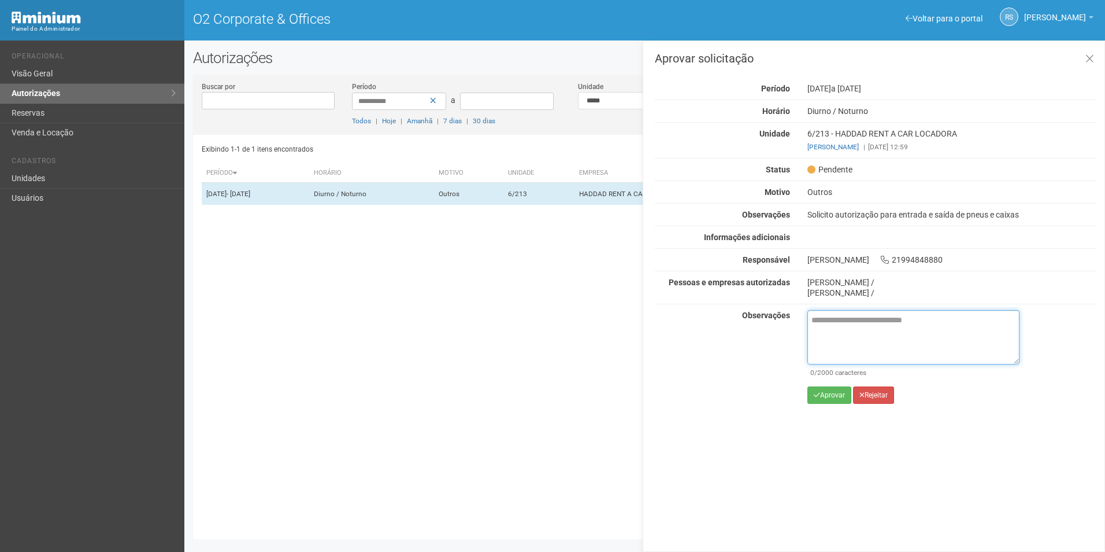
click at [836, 323] on textarea at bounding box center [914, 337] width 212 height 54
paste textarea "**********"
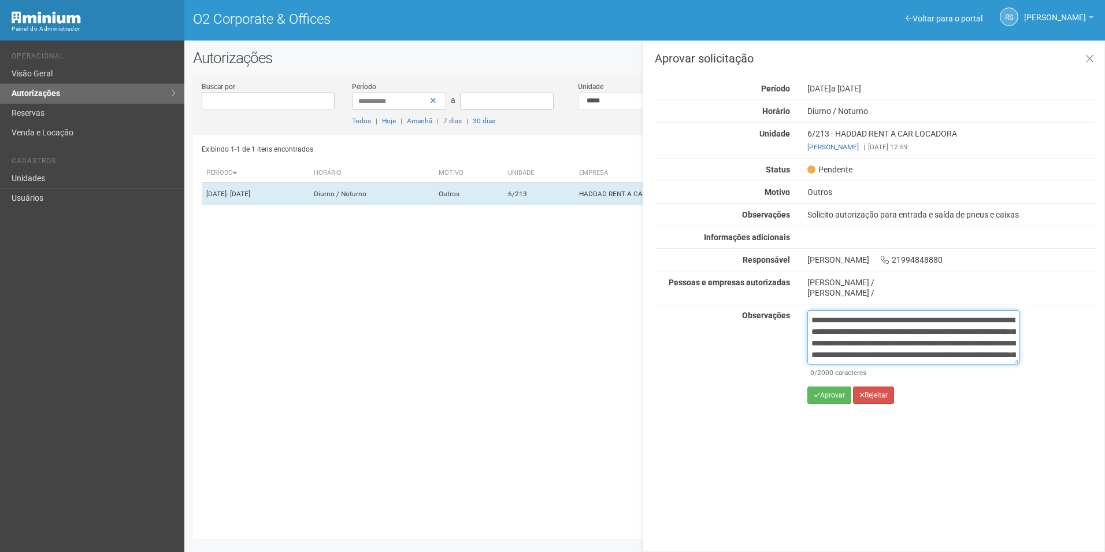
scroll to position [76, 0]
type textarea "**********"
click at [824, 388] on button "Aprovar" at bounding box center [830, 394] width 44 height 17
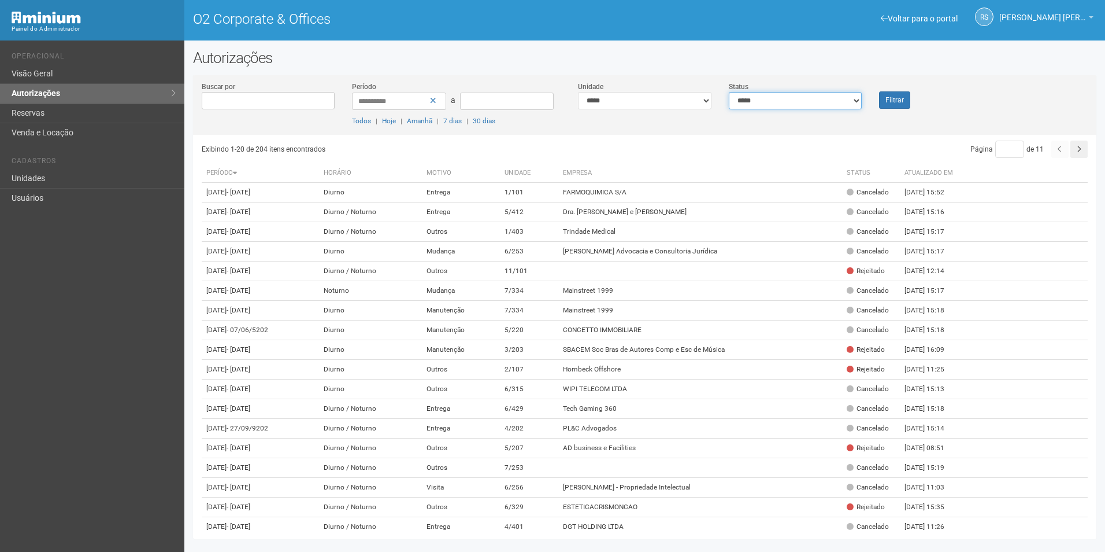
drag, startPoint x: 827, startPoint y: 103, endPoint x: 817, endPoint y: 108, distance: 11.6
click at [827, 103] on select "**********" at bounding box center [796, 100] width 134 height 17
select select "*"
click at [729, 92] on select "**********" at bounding box center [796, 100] width 134 height 17
click at [883, 100] on button "Filtrar" at bounding box center [894, 99] width 31 height 17
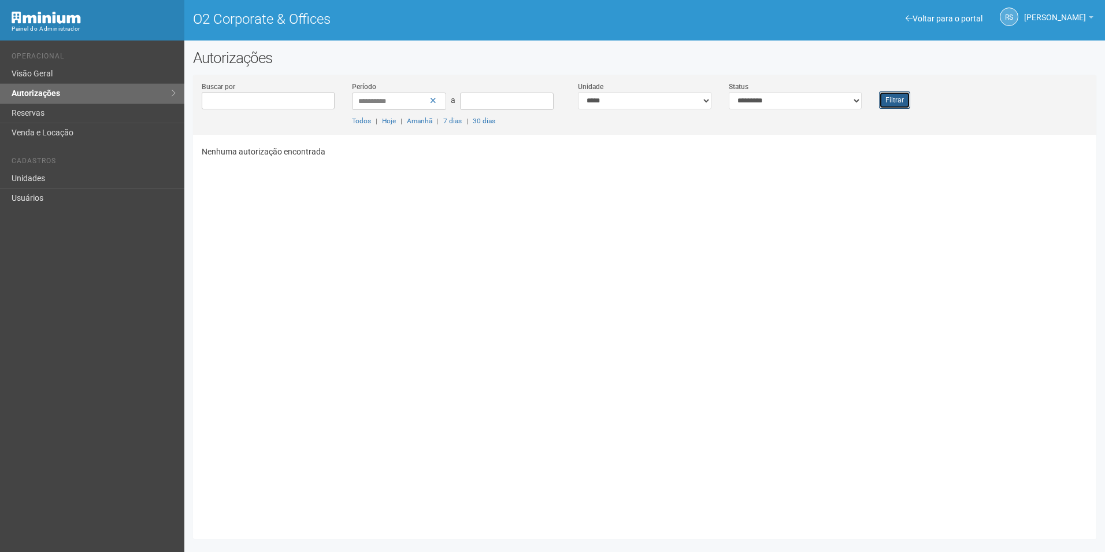
click at [908, 102] on button "Filtrar" at bounding box center [894, 99] width 31 height 17
click at [553, 394] on div "Nenhuma autorização encontrada" at bounding box center [649, 332] width 895 height 395
click at [892, 99] on button "Filtrar" at bounding box center [894, 99] width 31 height 17
click at [891, 95] on button "Filtrar" at bounding box center [894, 99] width 31 height 17
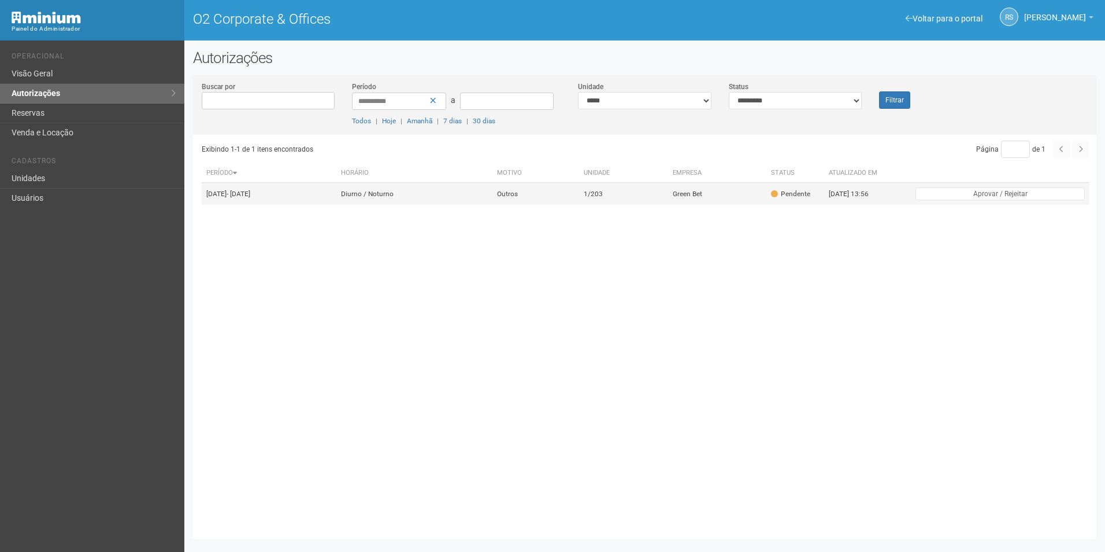
click at [668, 204] on td "1/203" at bounding box center [623, 194] width 89 height 23
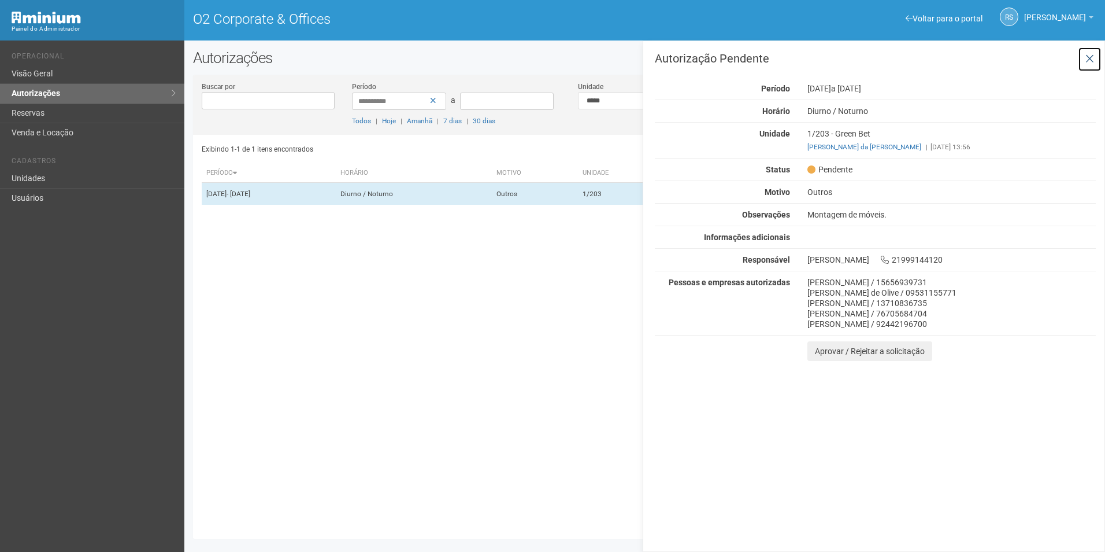
click at [1090, 58] on icon at bounding box center [1090, 59] width 9 height 12
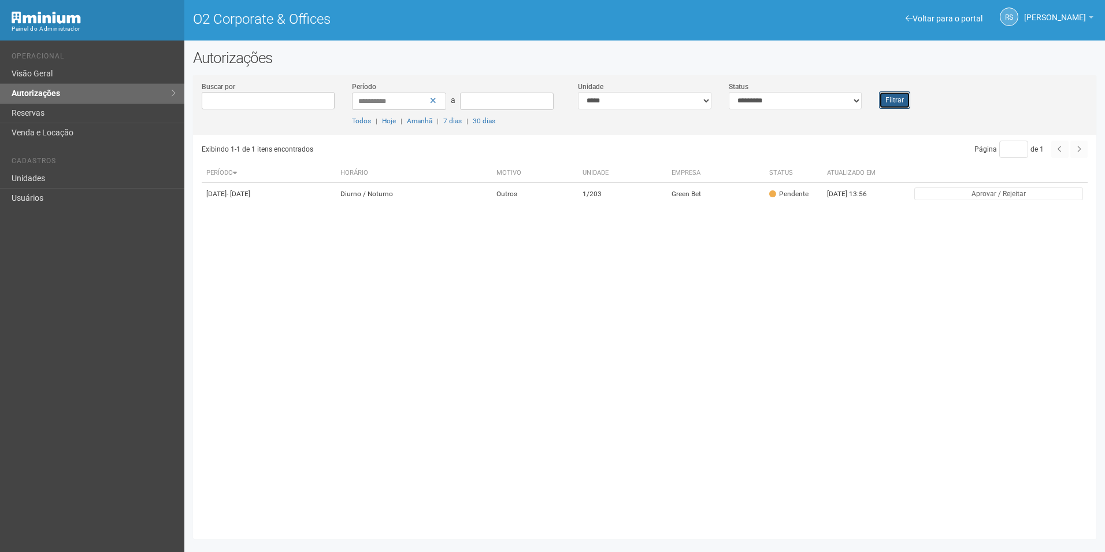
click at [891, 101] on button "Filtrar" at bounding box center [894, 99] width 31 height 17
click at [876, 101] on div "Filtrar" at bounding box center [908, 95] width 75 height 28
click at [900, 101] on button "Filtrar" at bounding box center [894, 99] width 31 height 17
click at [896, 105] on button "Filtrar" at bounding box center [894, 99] width 31 height 17
click at [904, 97] on button "Filtrar" at bounding box center [894, 99] width 31 height 17
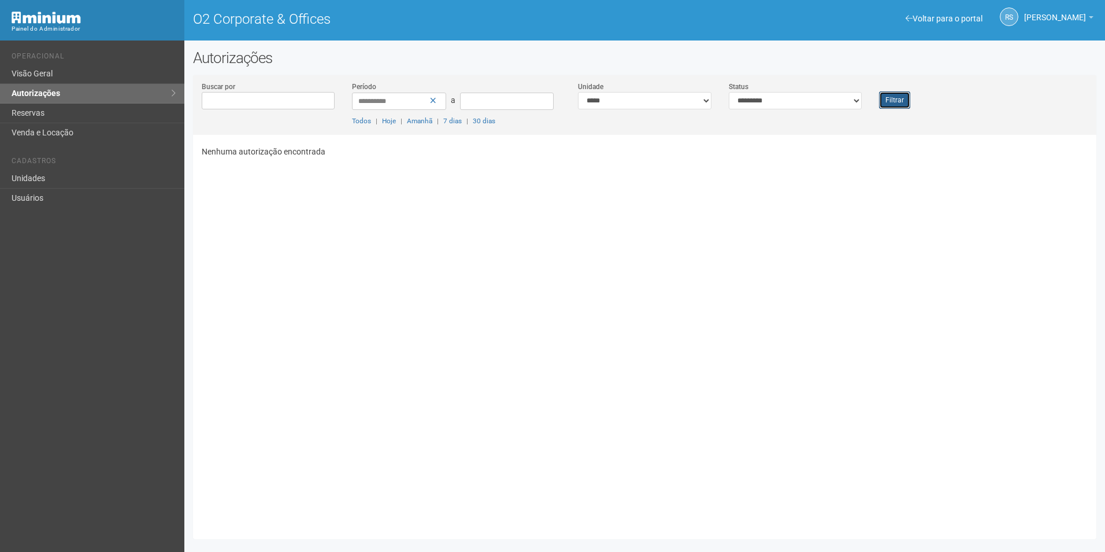
click at [898, 102] on button "Filtrar" at bounding box center [894, 99] width 31 height 17
click at [889, 97] on button "Filtrar" at bounding box center [894, 99] width 31 height 17
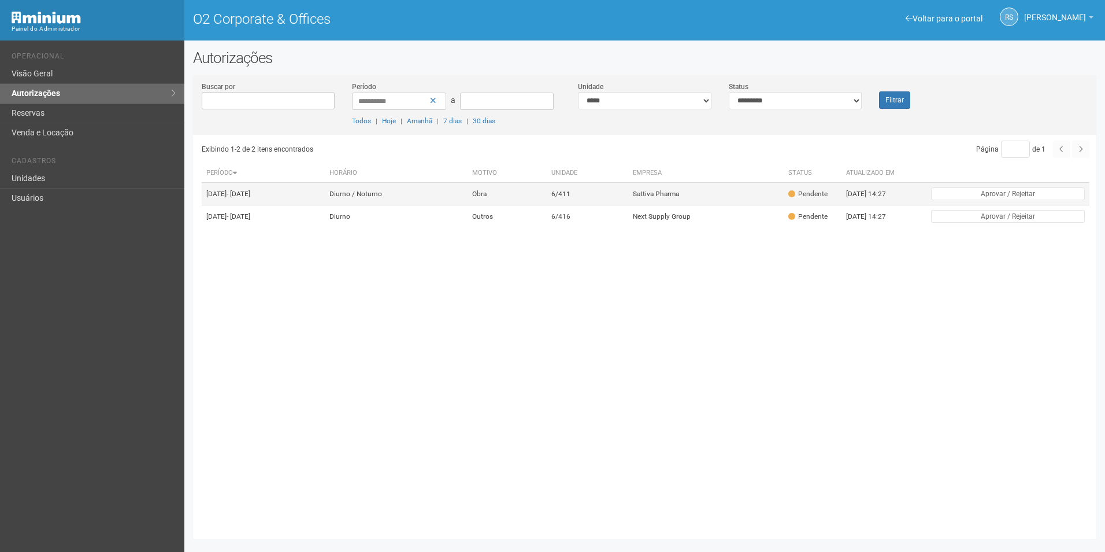
click at [681, 185] on td "Sattiva Pharma" at bounding box center [706, 194] width 156 height 23
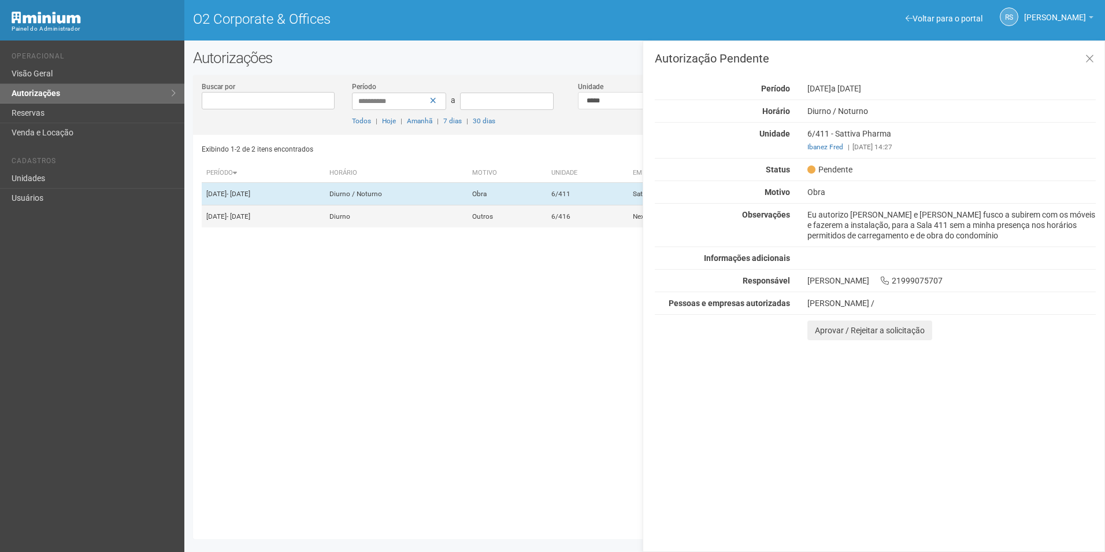
click at [608, 228] on td "6/416" at bounding box center [588, 216] width 82 height 23
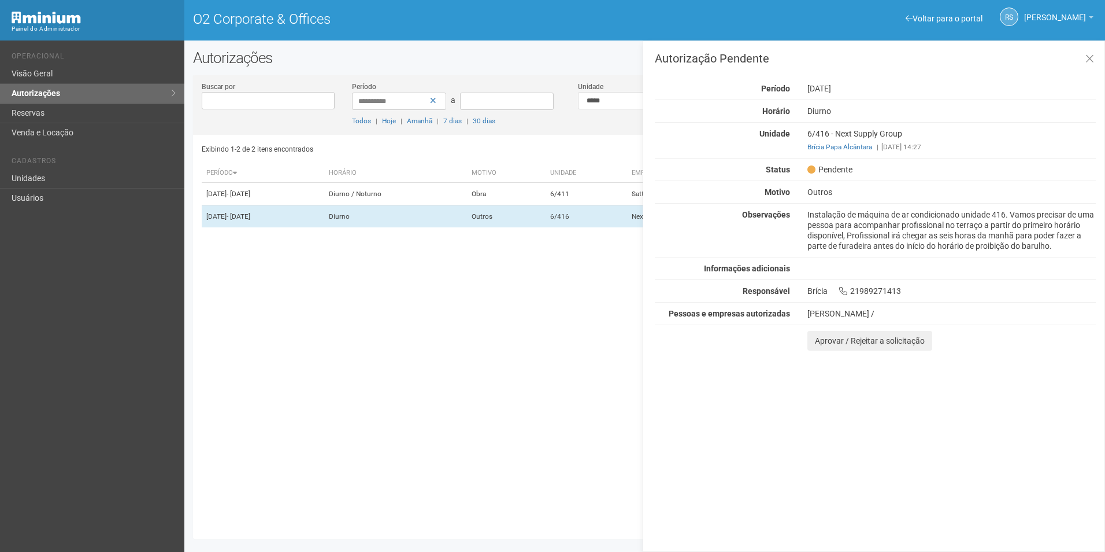
click at [774, 406] on div "Autorização Pendente Período 11/09/2025 Horário Diurno Unidade 6/416 - Next Sup…" at bounding box center [874, 295] width 463 height 511
click at [1101, 58] on button at bounding box center [1090, 59] width 24 height 25
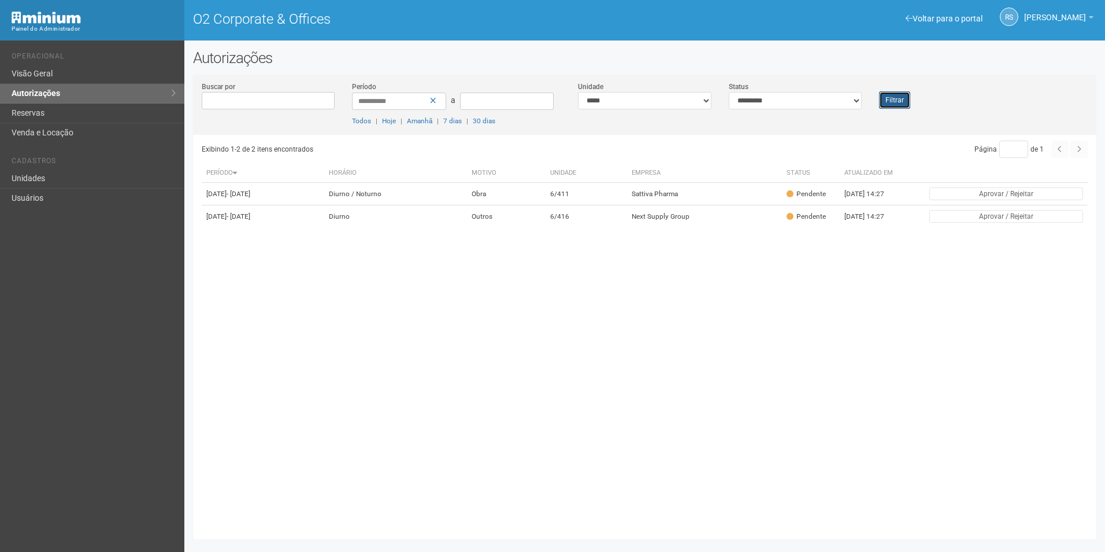
click at [901, 99] on button "Filtrar" at bounding box center [894, 99] width 31 height 17
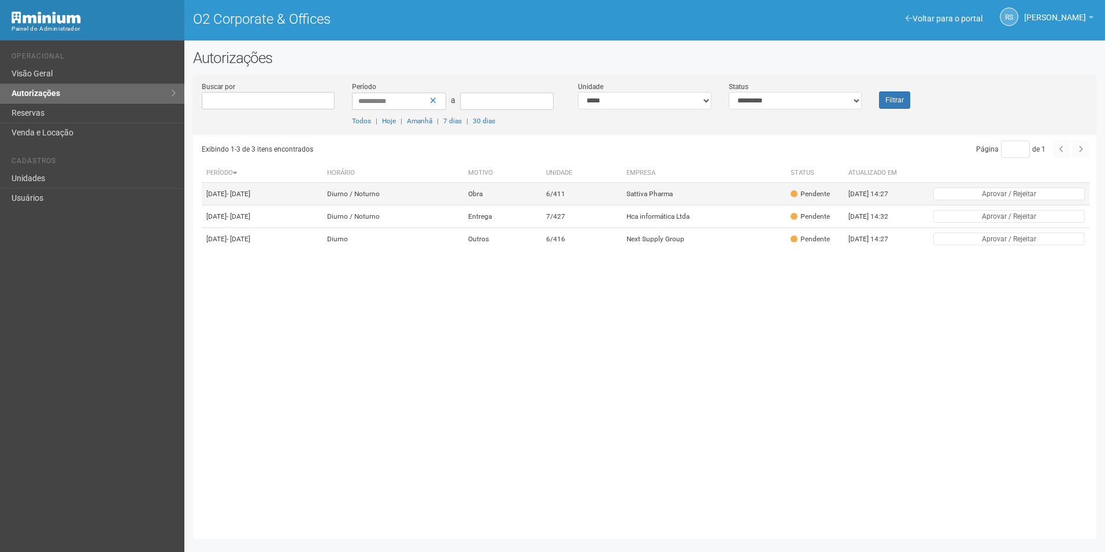
click at [694, 194] on td "Sattiva Pharma" at bounding box center [704, 194] width 165 height 23
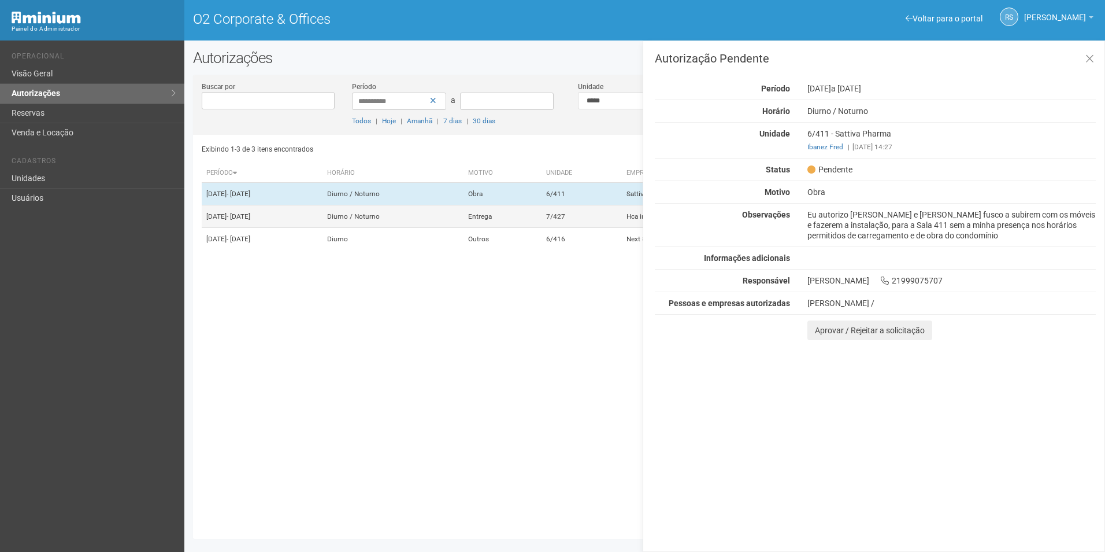
click at [607, 214] on td "7/427" at bounding box center [582, 216] width 80 height 23
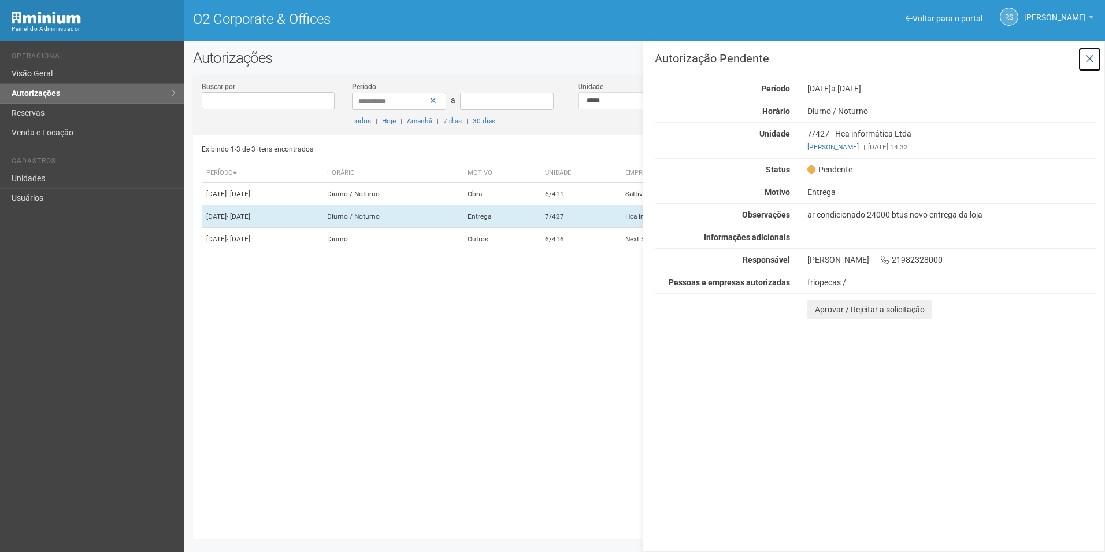
click at [1093, 52] on button at bounding box center [1090, 59] width 24 height 25
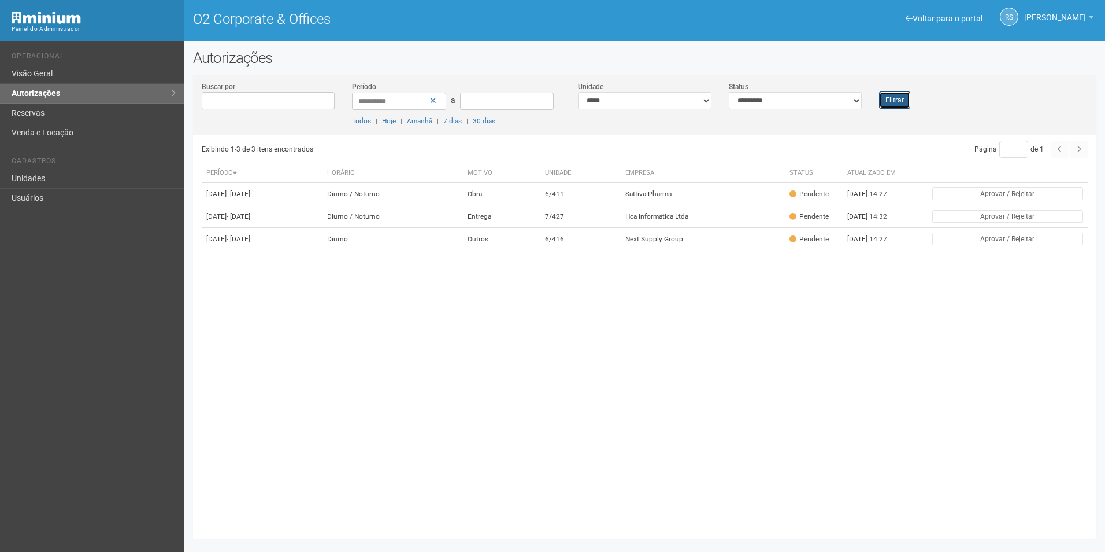
click at [894, 98] on button "Filtrar" at bounding box center [894, 99] width 31 height 17
click at [897, 98] on button "Filtrar" at bounding box center [894, 99] width 31 height 17
click at [622, 250] on td "6/416" at bounding box center [582, 239] width 80 height 23
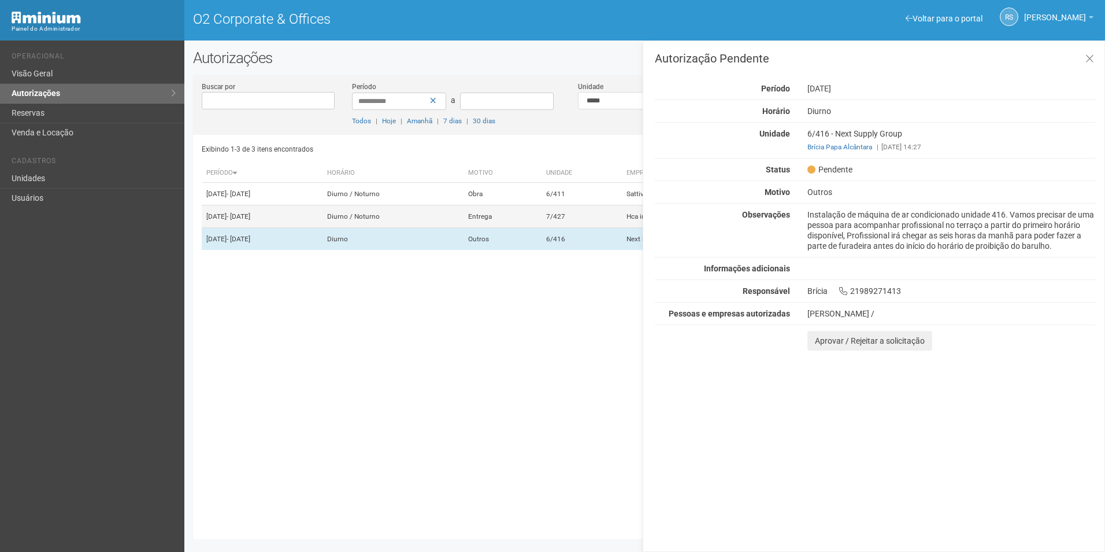
click at [580, 228] on td "7/427" at bounding box center [582, 216] width 80 height 23
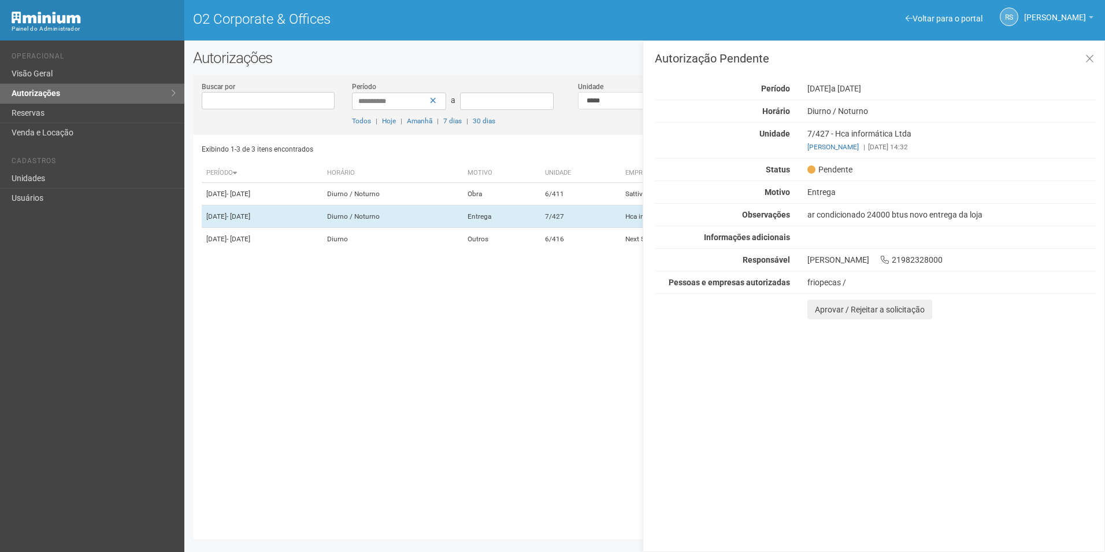
click at [1050, 389] on div "Autorização Pendente Período [DATE] a [DATE] [GEOGRAPHIC_DATA] [GEOGRAPHIC_DATA…" at bounding box center [874, 295] width 463 height 511
click at [831, 310] on button "Aprovar / Rejeitar a solicitação" at bounding box center [870, 309] width 125 height 20
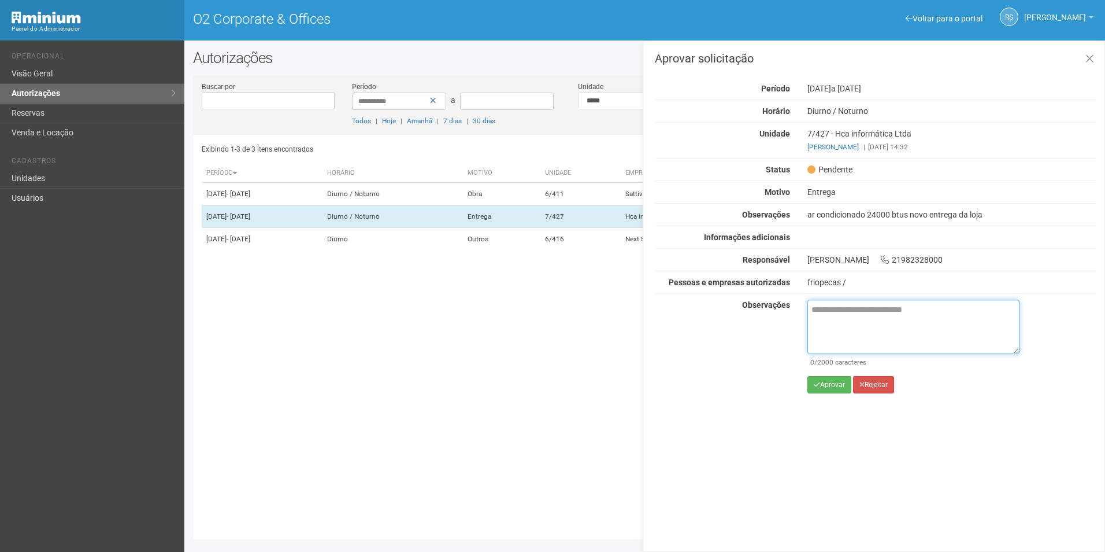
click at [855, 331] on textarea at bounding box center [914, 326] width 212 height 54
paste textarea "**********"
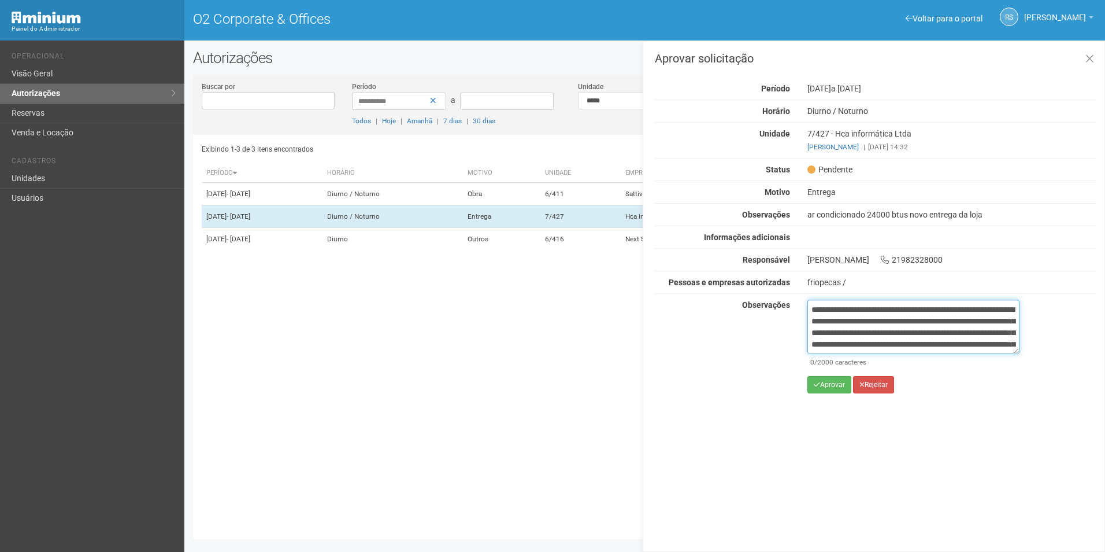
scroll to position [76, 0]
type textarea "**********"
click at [827, 387] on button "Aprovar" at bounding box center [830, 384] width 44 height 17
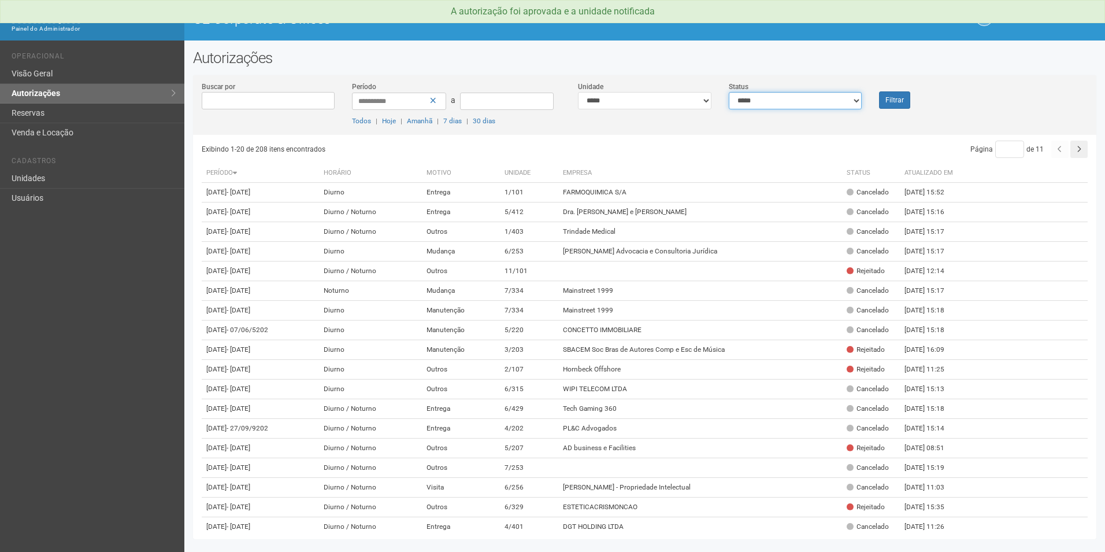
drag, startPoint x: 801, startPoint y: 96, endPoint x: 789, endPoint y: 108, distance: 17.6
click at [801, 96] on select "**********" at bounding box center [796, 100] width 134 height 17
select select "*"
click at [729, 92] on select "**********" at bounding box center [796, 100] width 134 height 17
click at [920, 102] on div "Filtrar" at bounding box center [908, 95] width 75 height 28
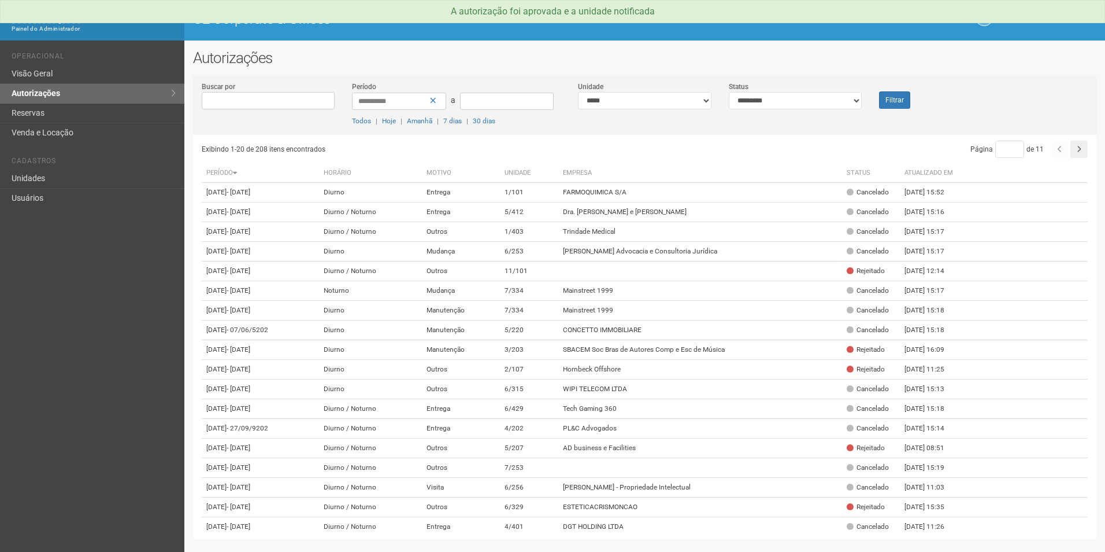
click at [911, 101] on div "Filtrar" at bounding box center [908, 95] width 75 height 28
click at [904, 101] on button "Filtrar" at bounding box center [894, 99] width 31 height 17
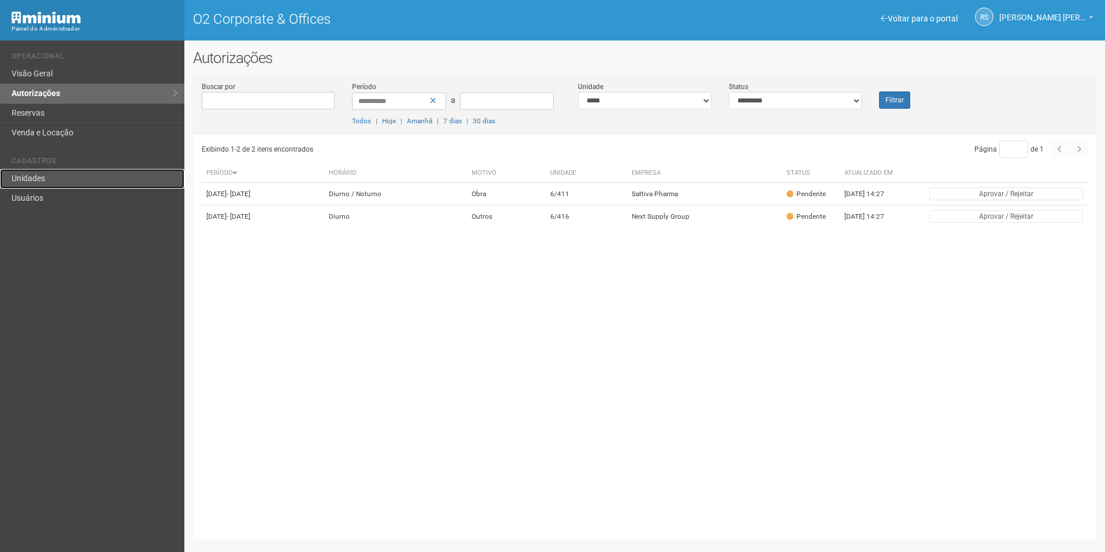
click at [65, 174] on link "Unidades" at bounding box center [92, 179] width 184 height 20
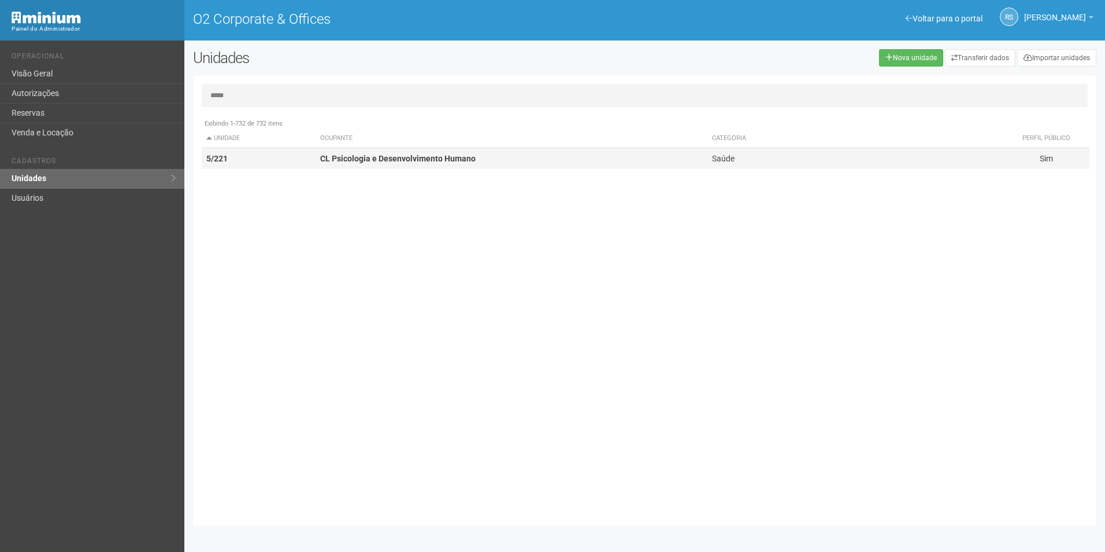
type input "*****"
click at [336, 165] on td "CL Psicologia e Desenvolvimento Humano" at bounding box center [512, 158] width 392 height 21
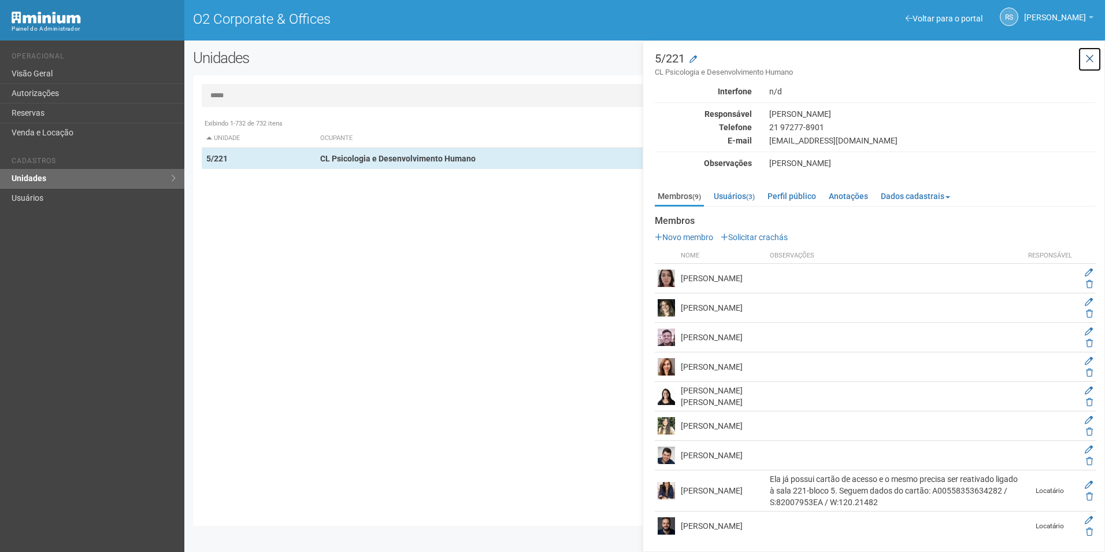
click at [1088, 58] on icon at bounding box center [1090, 59] width 9 height 12
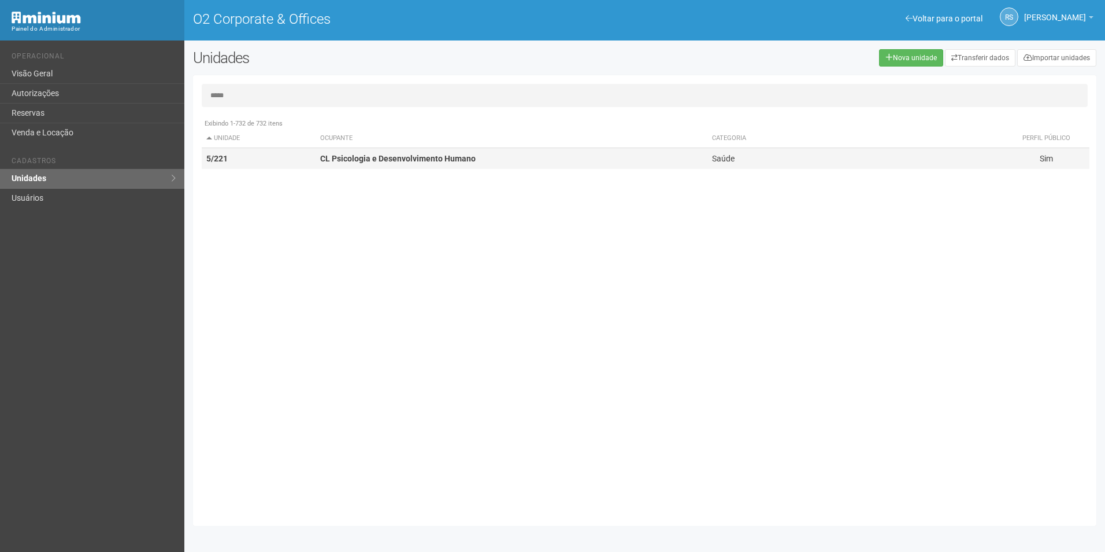
click at [333, 156] on strong "CL Psicologia e Desenvolvimento Humano" at bounding box center [398, 158] width 156 height 9
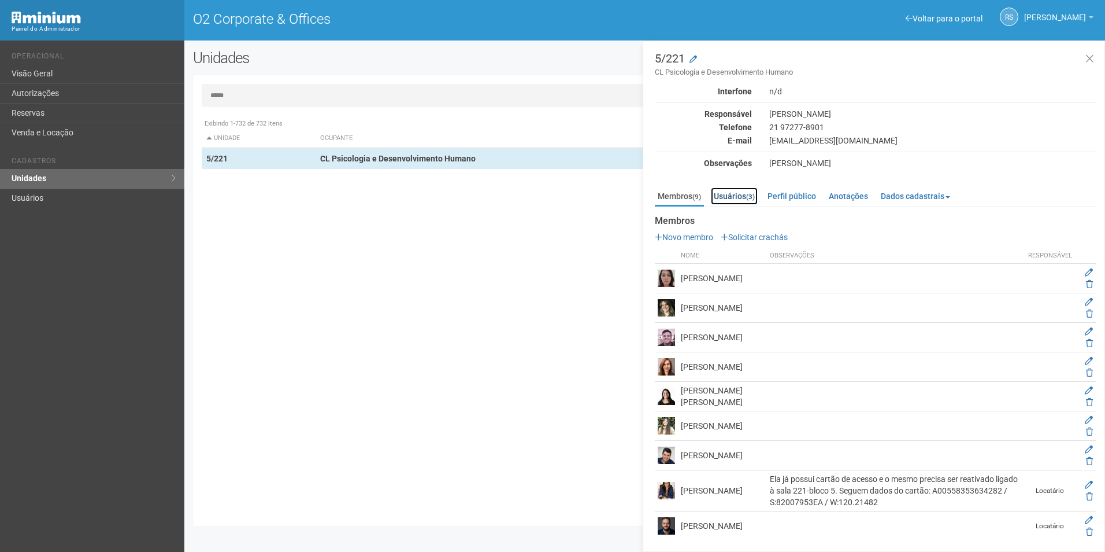
click at [752, 195] on small "(3)" at bounding box center [750, 197] width 9 height 8
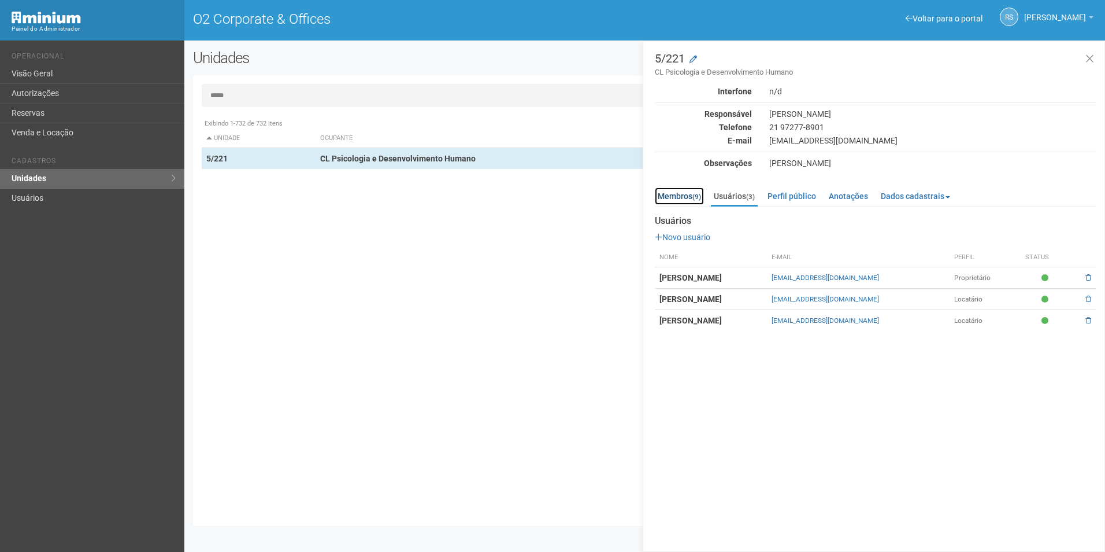
click at [674, 201] on link "Membros (9)" at bounding box center [679, 195] width 49 height 17
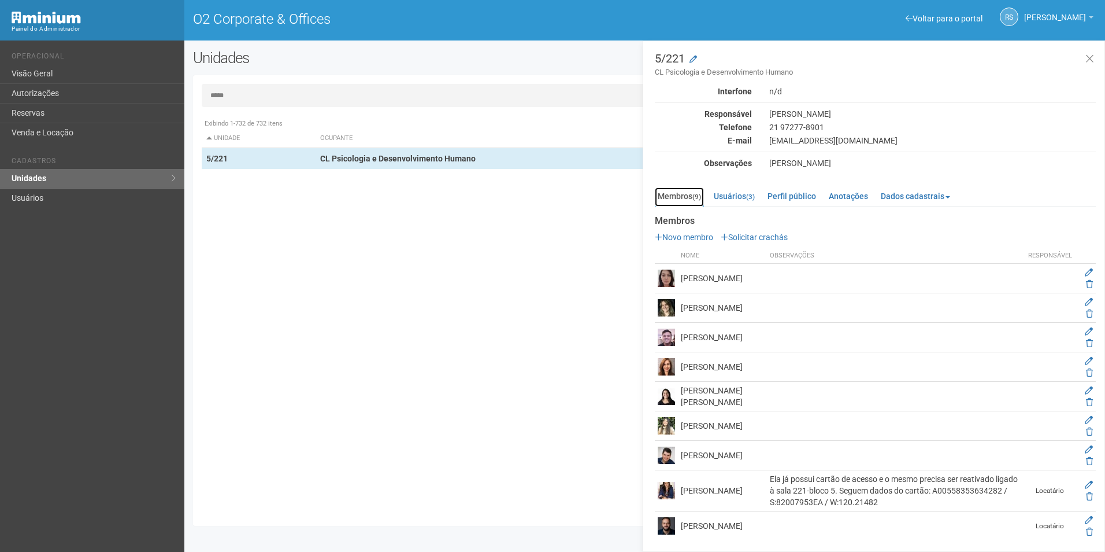
scroll to position [24, 0]
click at [709, 527] on td "Vinícius Amaral" at bounding box center [722, 525] width 89 height 29
click at [752, 192] on small "(3)" at bounding box center [750, 196] width 9 height 8
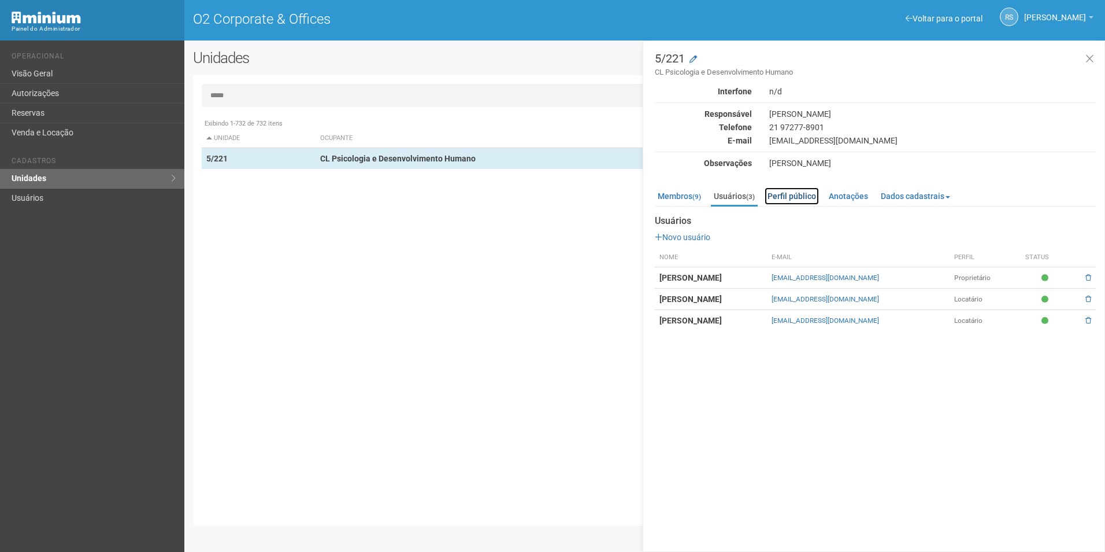
click at [806, 195] on link "Perfil público" at bounding box center [792, 195] width 54 height 17
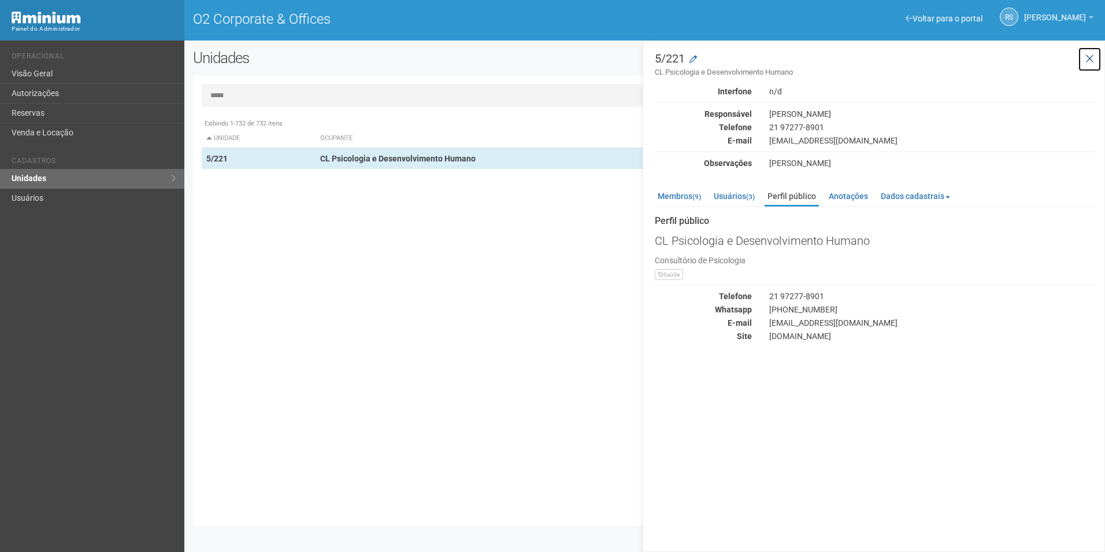
click at [1088, 56] on icon at bounding box center [1090, 59] width 9 height 12
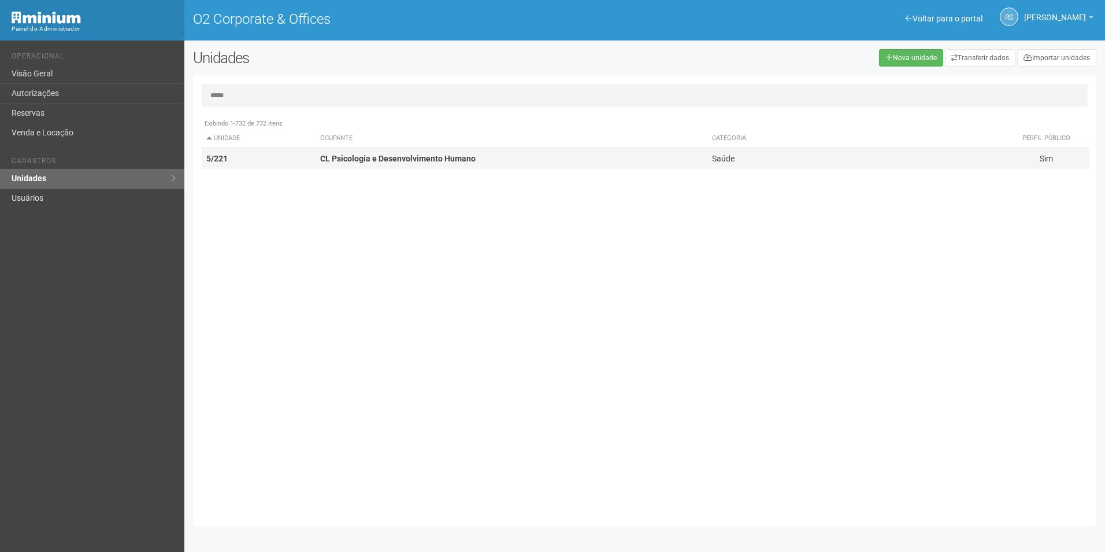
click at [675, 161] on td "CL Psicologia e Desenvolvimento Humano" at bounding box center [512, 158] width 392 height 21
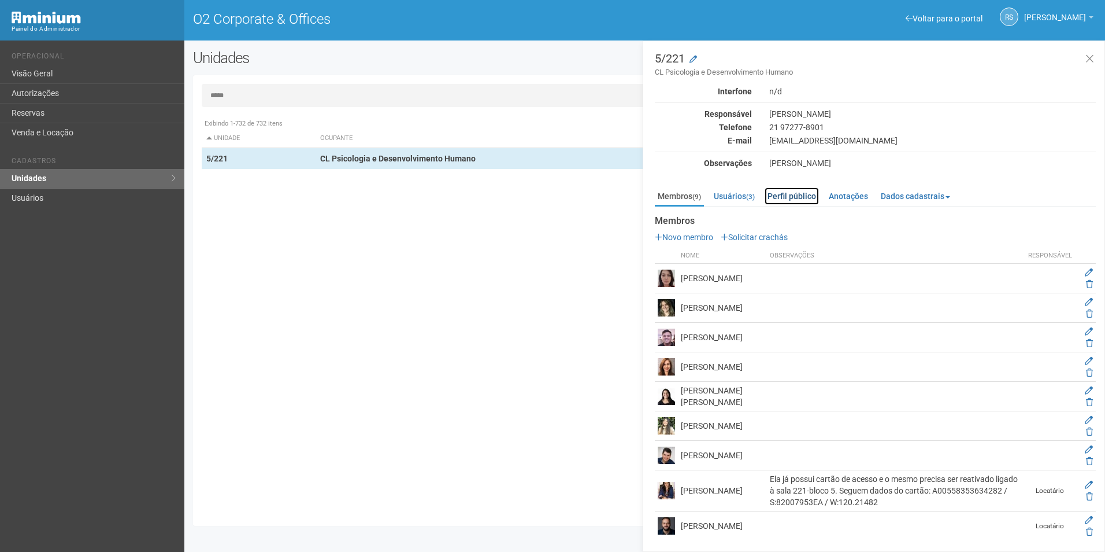
click at [812, 197] on link "Perfil público" at bounding box center [792, 195] width 54 height 17
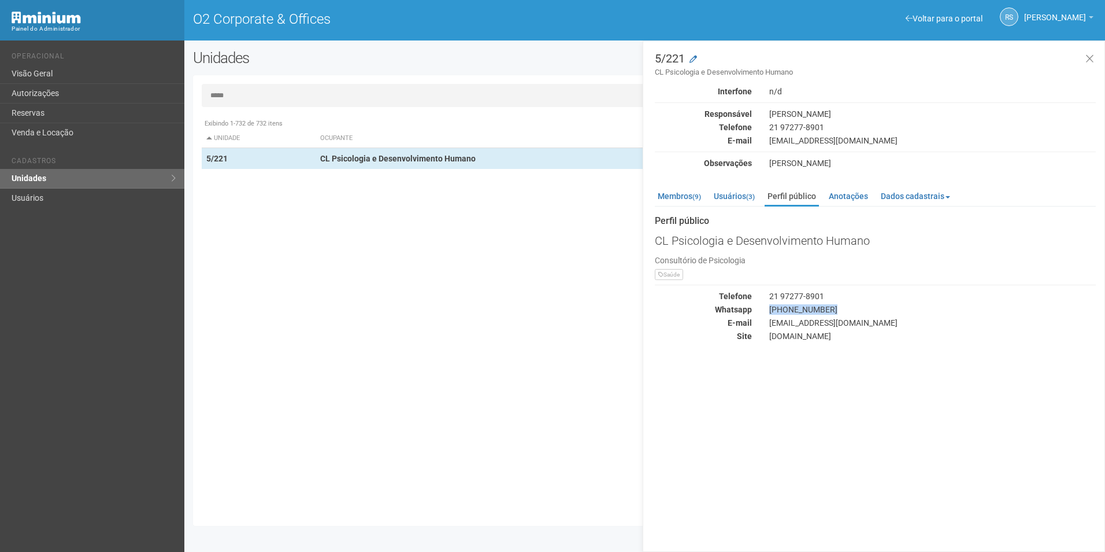
drag, startPoint x: 831, startPoint y: 309, endPoint x: 765, endPoint y: 302, distance: 66.9
click at [765, 302] on div "Telefone 21 97277-8901 Whatsapp +5521972778901 E-mail crislamas.psi@gmail.com S…" at bounding box center [875, 316] width 441 height 50
drag, startPoint x: 765, startPoint y: 302, endPoint x: 786, endPoint y: 395, distance: 95.5
click at [786, 395] on div "5/221 CL Psicologia e Desenvolvimento Humano Interfone n/d Responsável Cristina…" at bounding box center [874, 295] width 463 height 511
click at [1090, 53] on icon at bounding box center [1090, 59] width 9 height 12
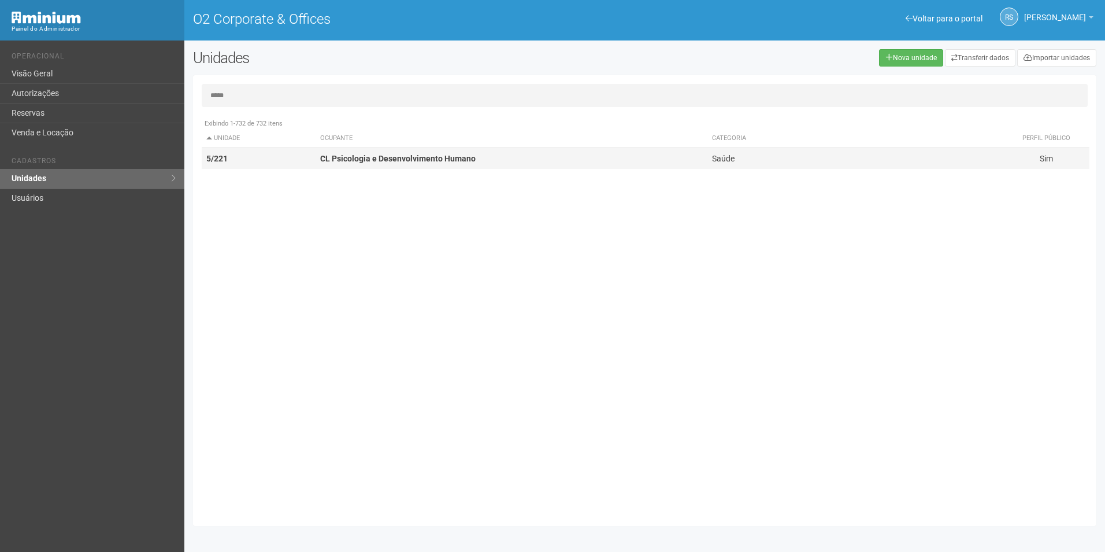
click at [383, 160] on strong "CL Psicologia e Desenvolvimento Humano" at bounding box center [398, 158] width 156 height 9
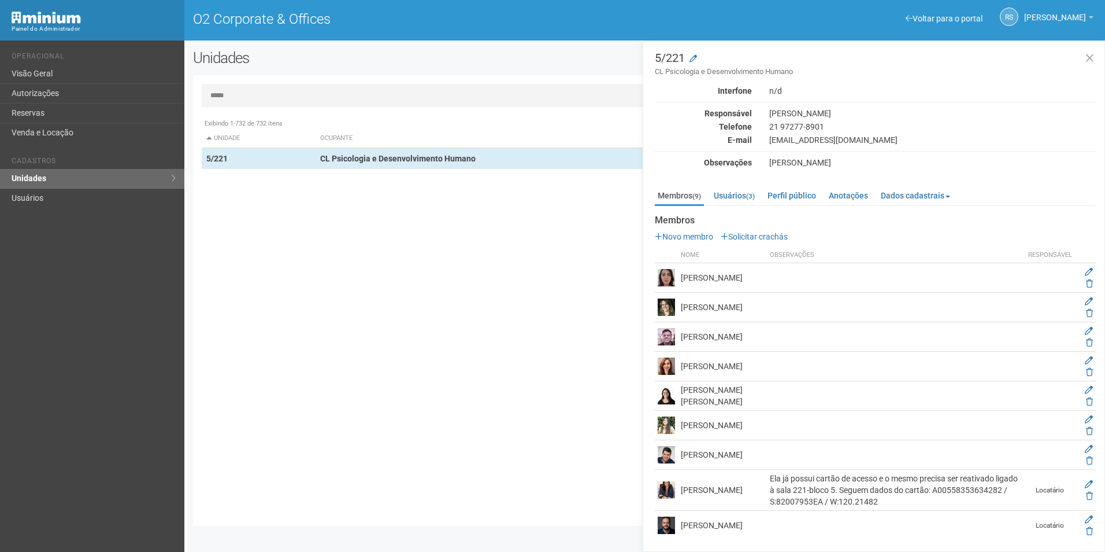
scroll to position [24, 0]
click at [1086, 520] on icon at bounding box center [1089, 519] width 8 height 8
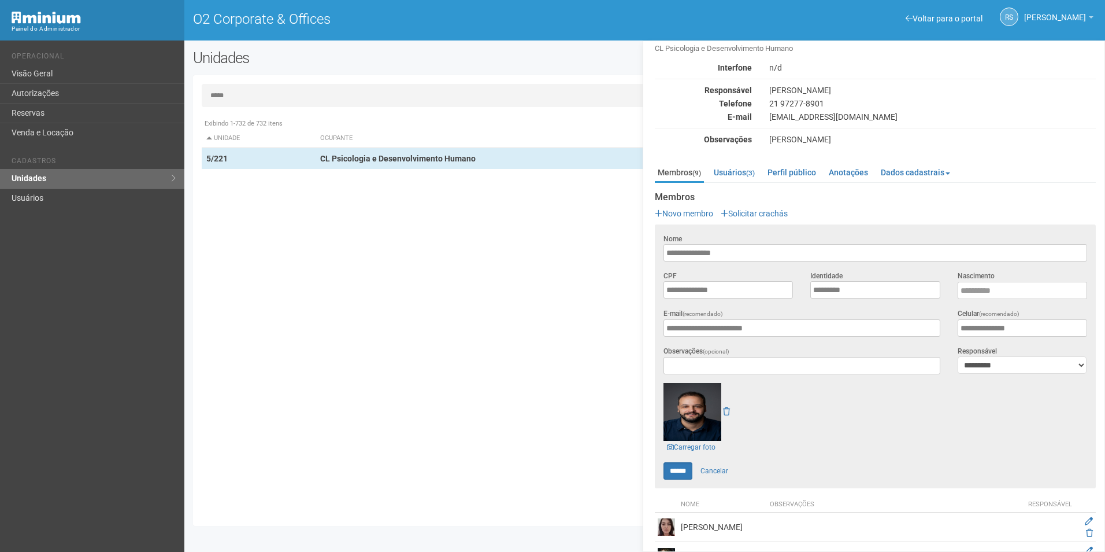
click at [673, 413] on img at bounding box center [693, 412] width 58 height 58
click at [62, 97] on link "Autorizações" at bounding box center [92, 94] width 184 height 20
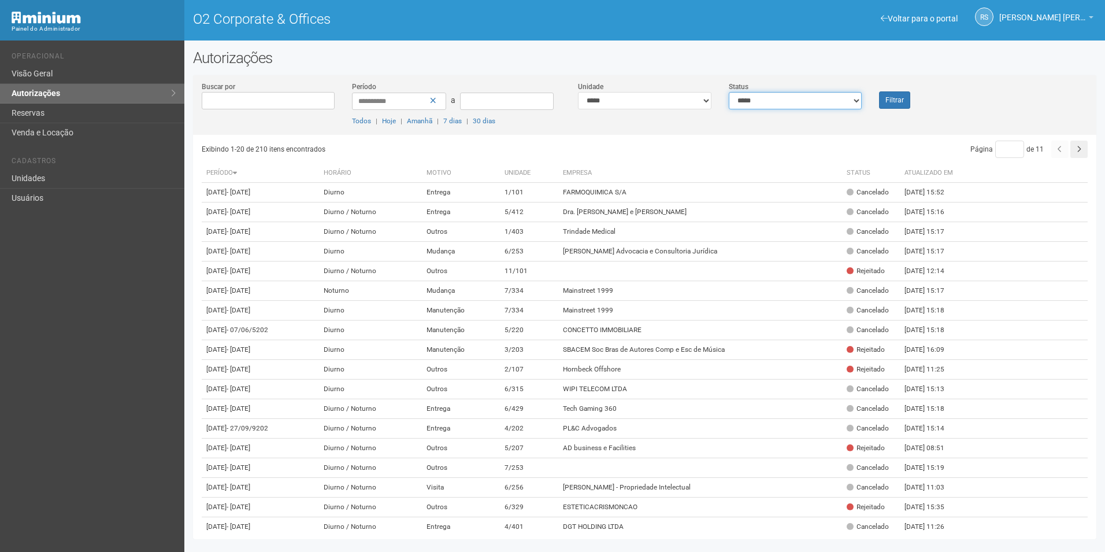
drag, startPoint x: 804, startPoint y: 101, endPoint x: 806, endPoint y: 110, distance: 10.1
click at [804, 101] on select "**********" at bounding box center [796, 100] width 134 height 17
select select "*"
click at [729, 92] on select "**********" at bounding box center [796, 100] width 134 height 17
click at [893, 91] on button "Filtrar" at bounding box center [894, 99] width 31 height 17
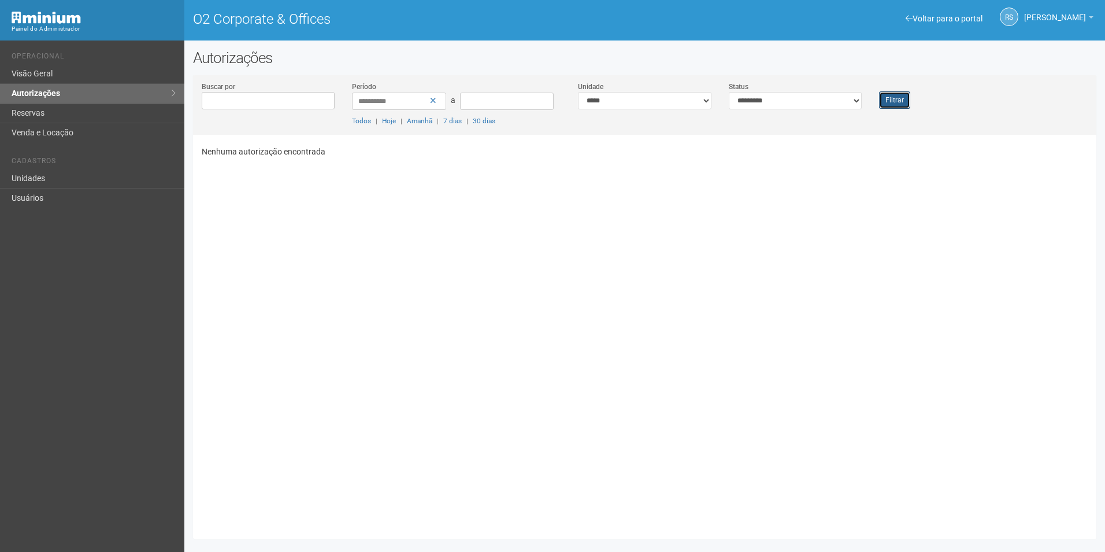
click at [896, 104] on button "Filtrar" at bounding box center [894, 99] width 31 height 17
click at [897, 101] on button "Filtrar" at bounding box center [894, 99] width 31 height 17
click at [900, 106] on button "Filtrar" at bounding box center [894, 99] width 31 height 17
click at [902, 99] on button "Filtrar" at bounding box center [894, 99] width 31 height 17
click at [893, 102] on button "Filtrar" at bounding box center [894, 99] width 31 height 17
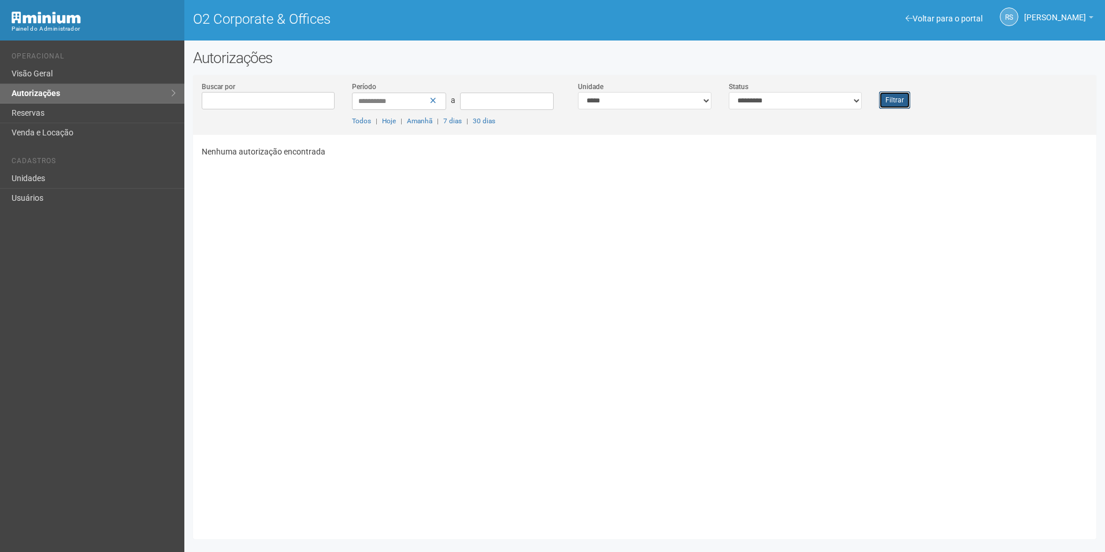
click at [896, 101] on button "Filtrar" at bounding box center [894, 99] width 31 height 17
click at [892, 99] on button "Filtrar" at bounding box center [894, 99] width 31 height 17
click at [907, 98] on button "Filtrar" at bounding box center [894, 99] width 31 height 17
